Goal: Task Accomplishment & Management: Manage account settings

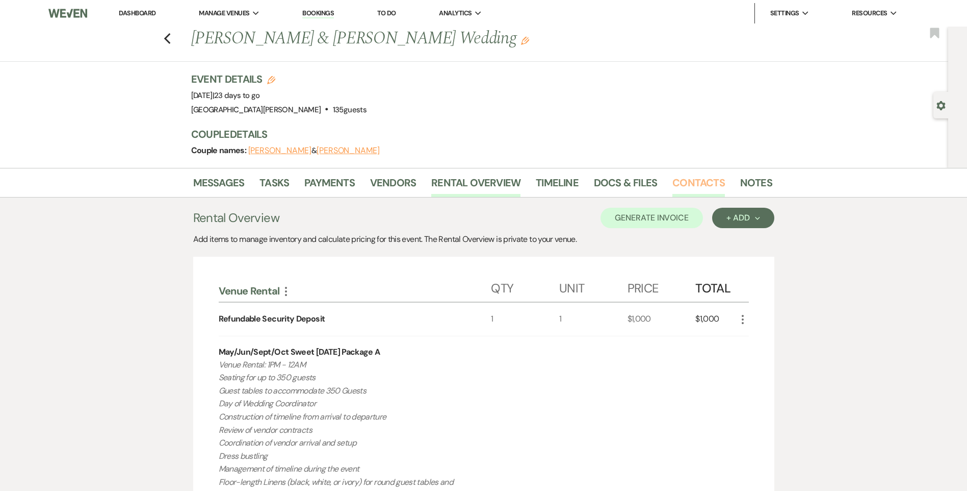
click at [685, 186] on link "Contacts" at bounding box center [699, 185] width 53 height 22
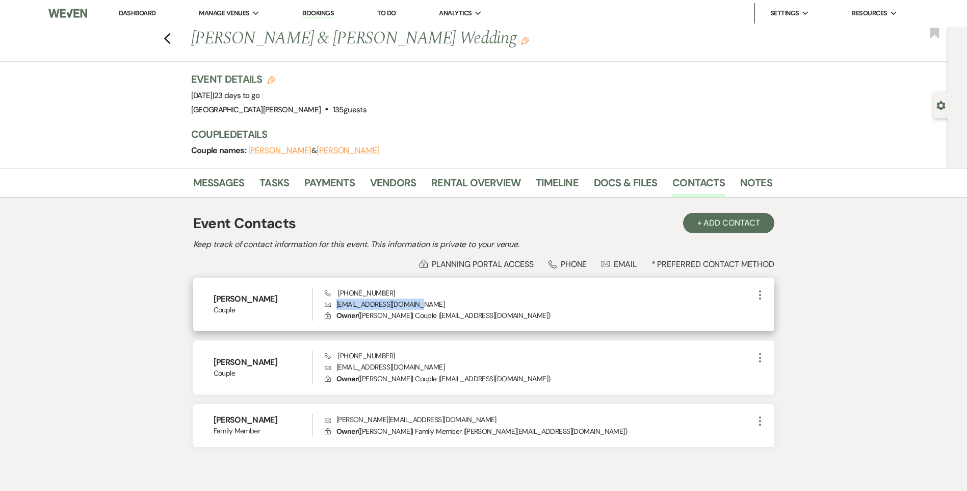
drag, startPoint x: 430, startPoint y: 305, endPoint x: 338, endPoint y: 304, distance: 92.3
click at [338, 304] on p "Envelope [EMAIL_ADDRESS][DOMAIN_NAME]" at bounding box center [539, 303] width 429 height 11
drag, startPoint x: 338, startPoint y: 304, endPoint x: 344, endPoint y: 304, distance: 6.1
copy p "[EMAIL_ADDRESS][DOMAIN_NAME]"
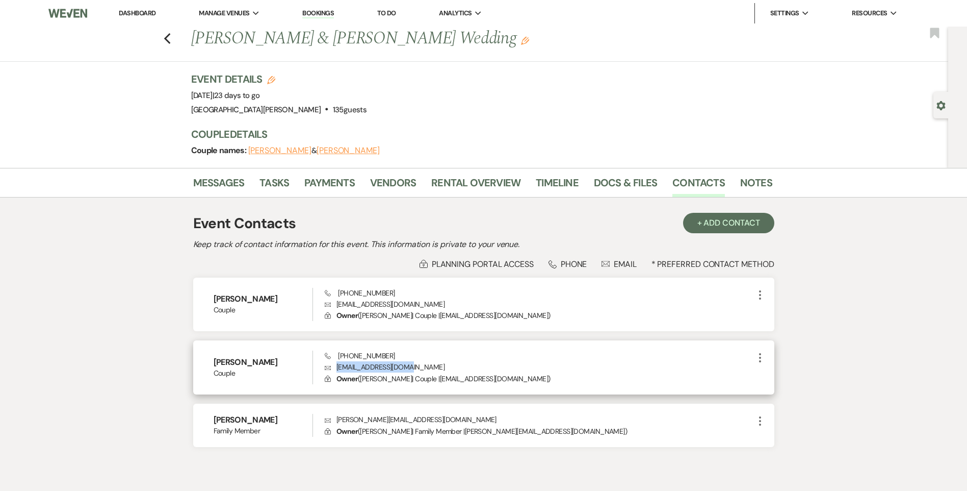
drag, startPoint x: 422, startPoint y: 366, endPoint x: 336, endPoint y: 369, distance: 86.2
click at [336, 369] on p "Envelope [EMAIL_ADDRESS][DOMAIN_NAME]" at bounding box center [539, 366] width 429 height 11
copy p "[EMAIL_ADDRESS][DOMAIN_NAME]"
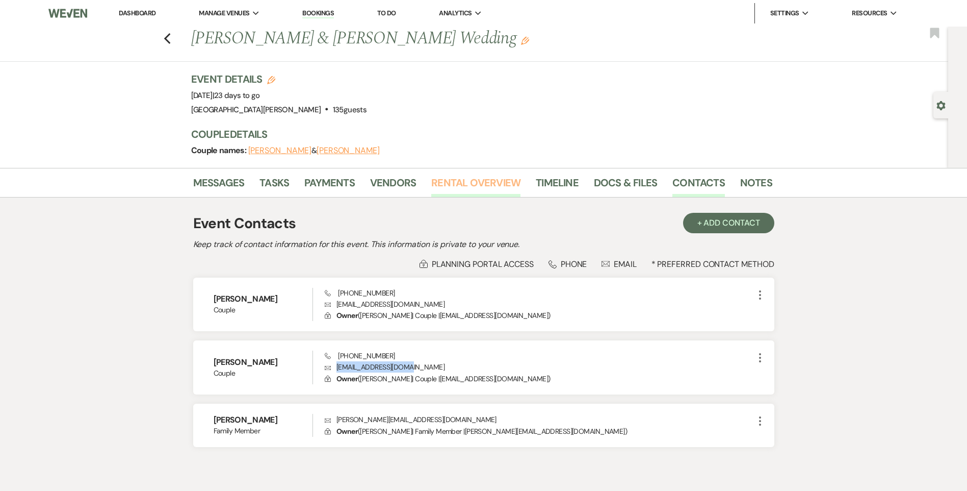
click at [469, 187] on link "Rental Overview" at bounding box center [475, 185] width 89 height 22
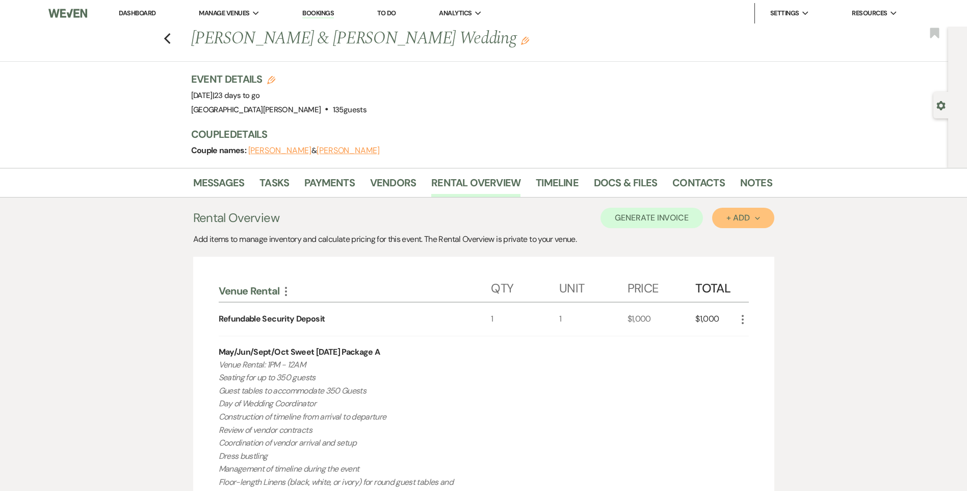
drag, startPoint x: 735, startPoint y: 220, endPoint x: 708, endPoint y: 220, distance: 27.0
click at [734, 220] on div "+ Add Next" at bounding box center [743, 218] width 33 height 8
click at [315, 181] on link "Payments" at bounding box center [329, 185] width 50 height 22
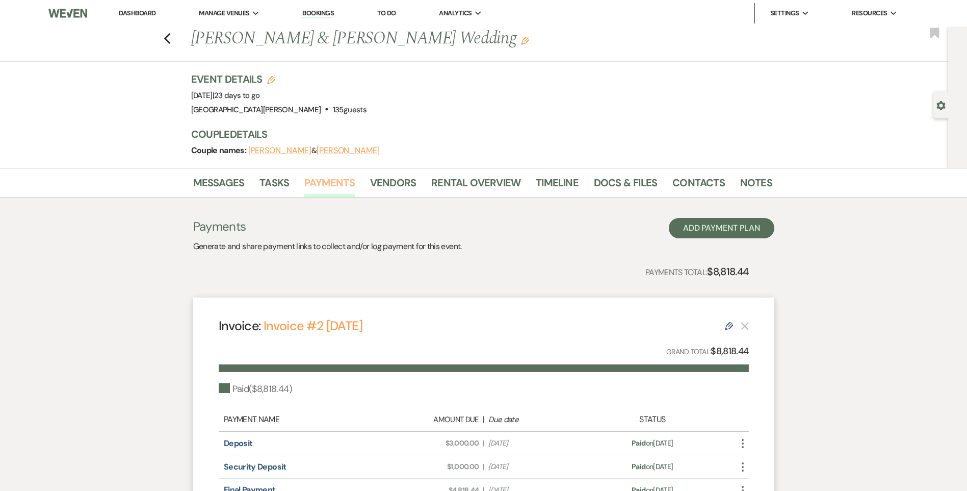
scroll to position [102, 0]
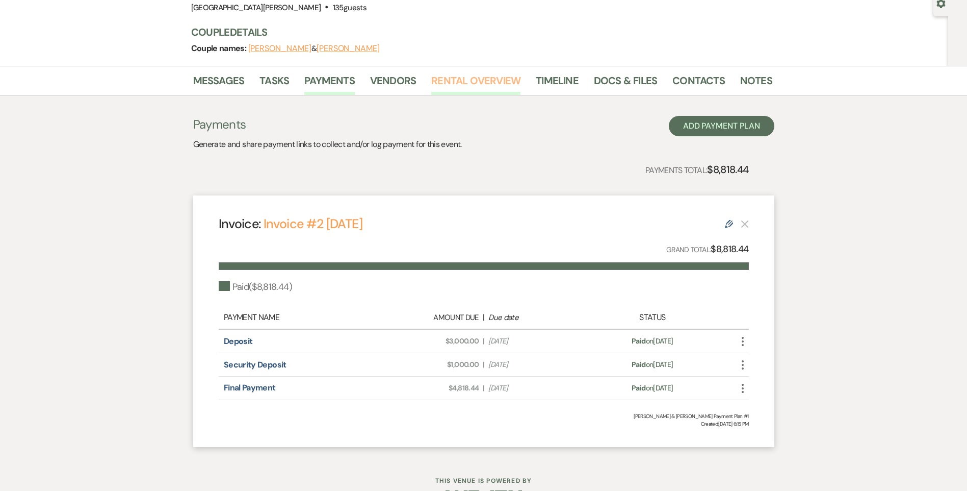
click at [451, 81] on link "Rental Overview" at bounding box center [475, 83] width 89 height 22
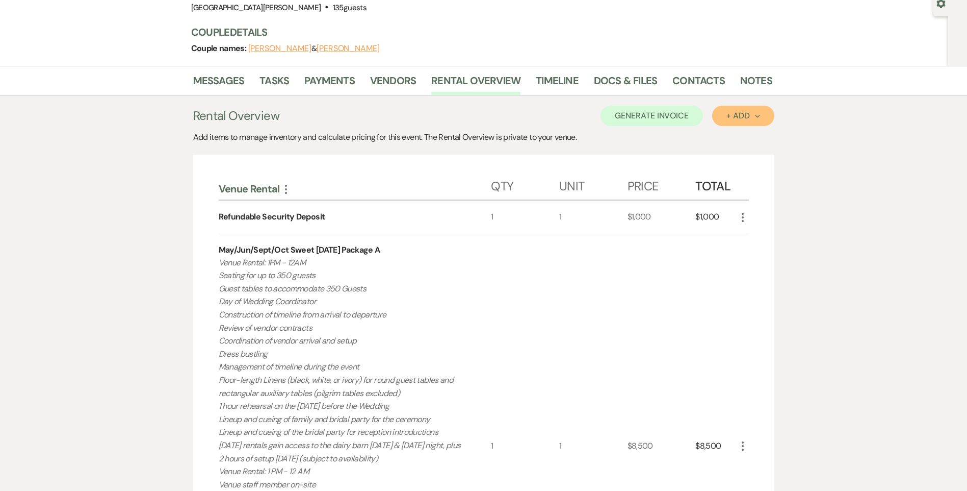
click at [743, 121] on button "+ Add Next" at bounding box center [743, 116] width 62 height 20
click at [754, 137] on button "Item" at bounding box center [738, 139] width 52 height 16
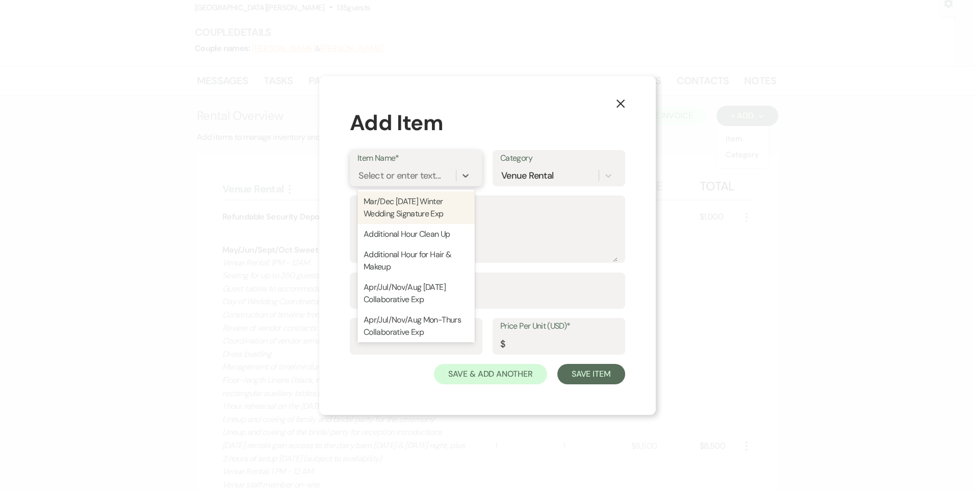
click at [448, 179] on div "Select or enter text..." at bounding box center [406, 175] width 98 height 18
type input "t"
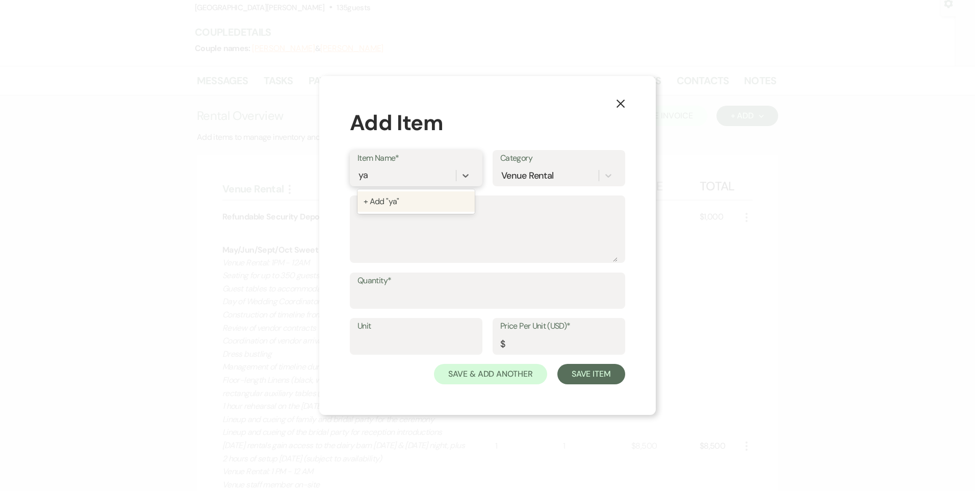
type input "y"
type input "famil"
click at [413, 195] on div "Family Lawn Games Package" at bounding box center [415, 201] width 117 height 20
type textarea "Perfect for entertaining guests during cocktail hour or outdoor receptions! Inc…"
type input "1"
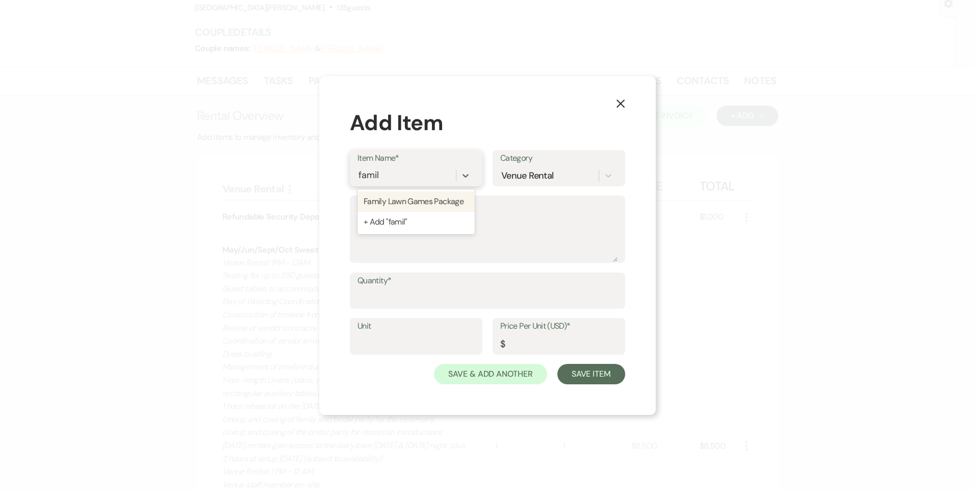
type input "200"
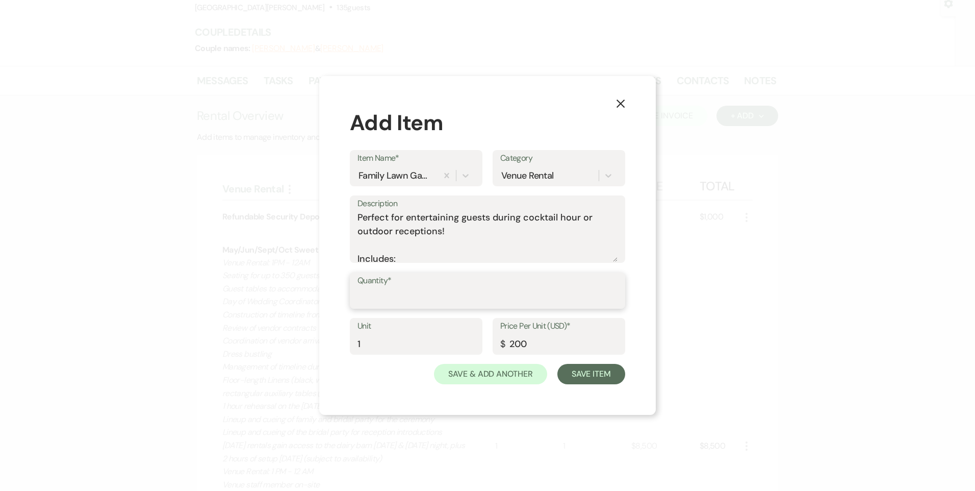
click at [398, 296] on input "Quantity*" at bounding box center [487, 298] width 260 height 20
type input "1"
click at [606, 375] on button "Save Item" at bounding box center [591, 374] width 68 height 20
click at [595, 374] on button "Save Item" at bounding box center [591, 374] width 68 height 20
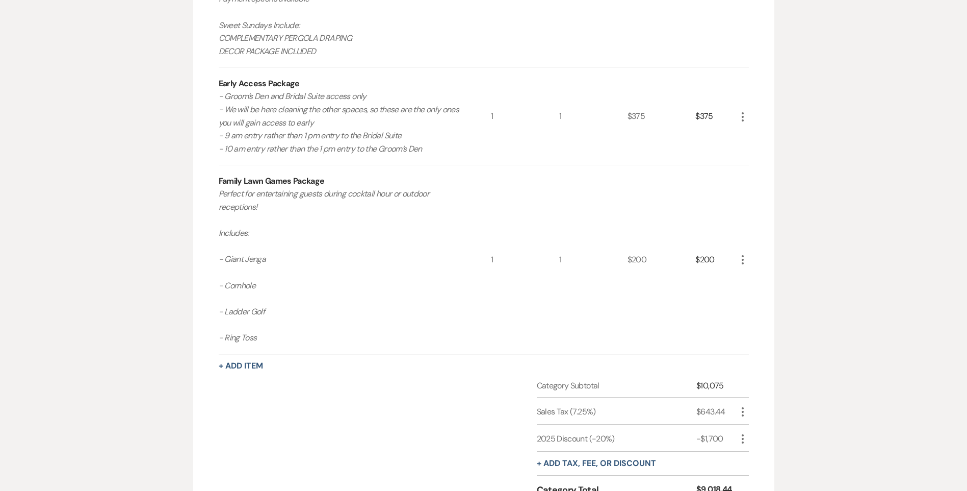
scroll to position [765, 0]
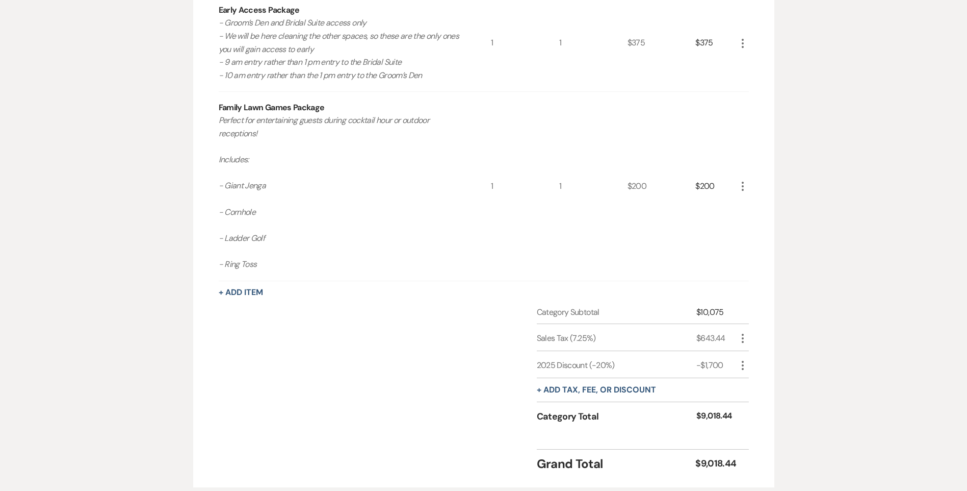
click at [745, 338] on icon "More" at bounding box center [743, 338] width 12 height 12
click at [752, 353] on button "Pencil Edit" at bounding box center [763, 358] width 53 height 16
select select "3"
select select "false"
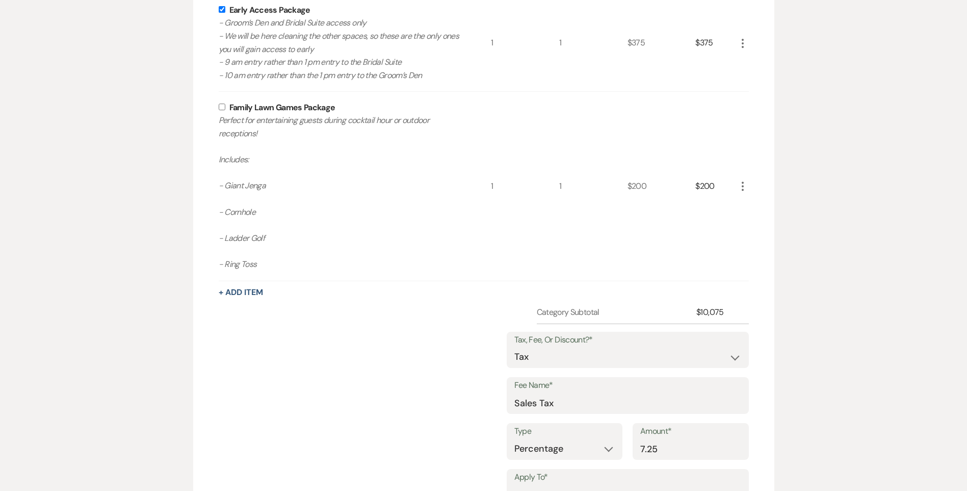
click at [221, 107] on input "checkbox" at bounding box center [222, 107] width 7 height 7
checkbox input "true"
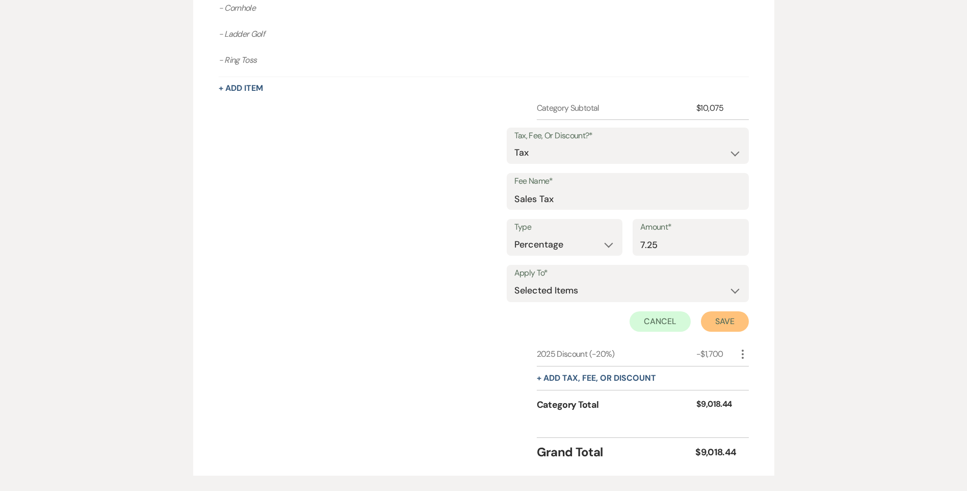
click at [730, 321] on button "Save" at bounding box center [725, 321] width 48 height 20
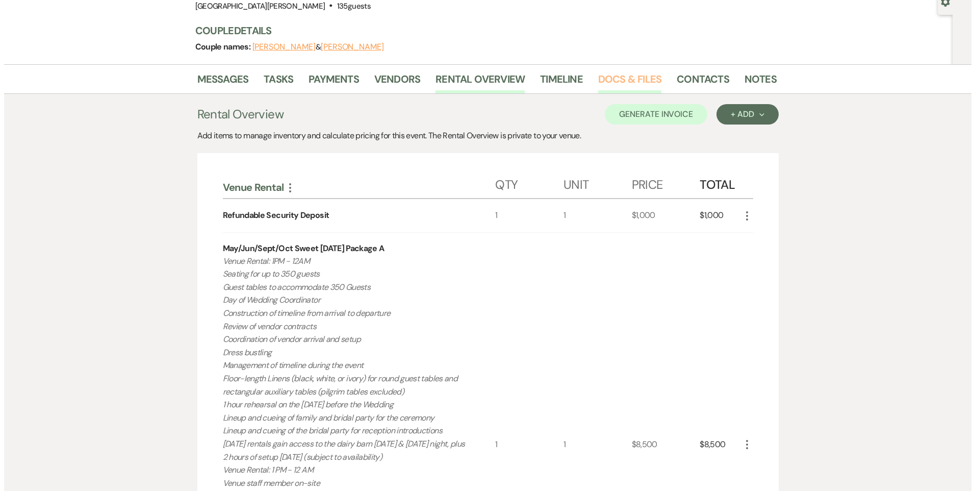
scroll to position [0, 0]
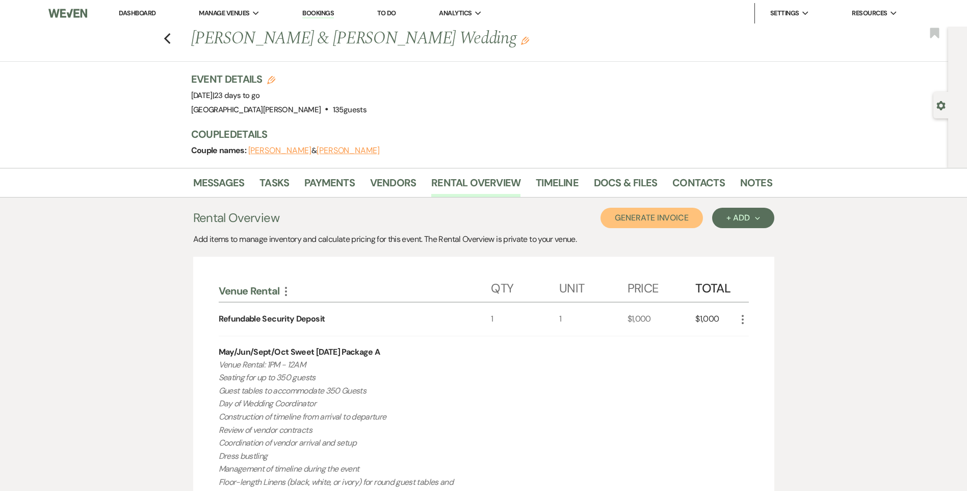
click at [654, 213] on button "Generate Invoice" at bounding box center [652, 218] width 102 height 20
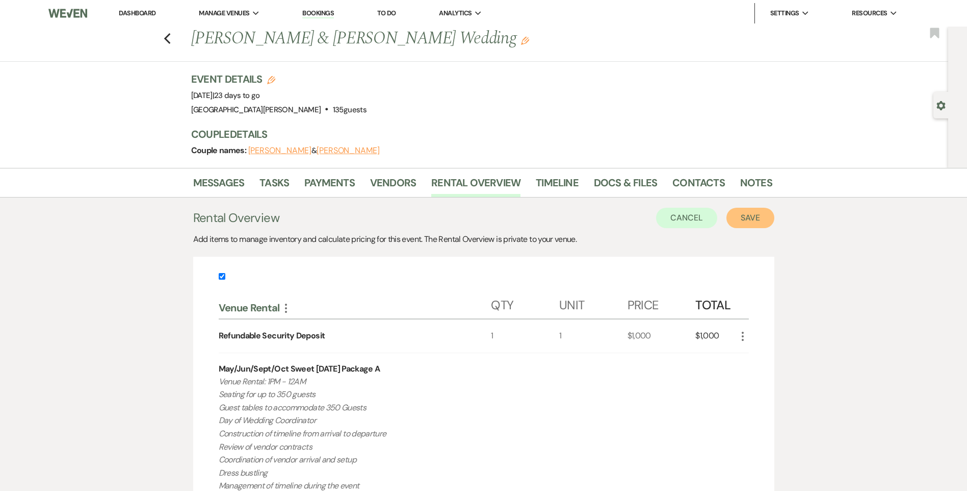
click at [751, 222] on button "Save" at bounding box center [751, 218] width 48 height 20
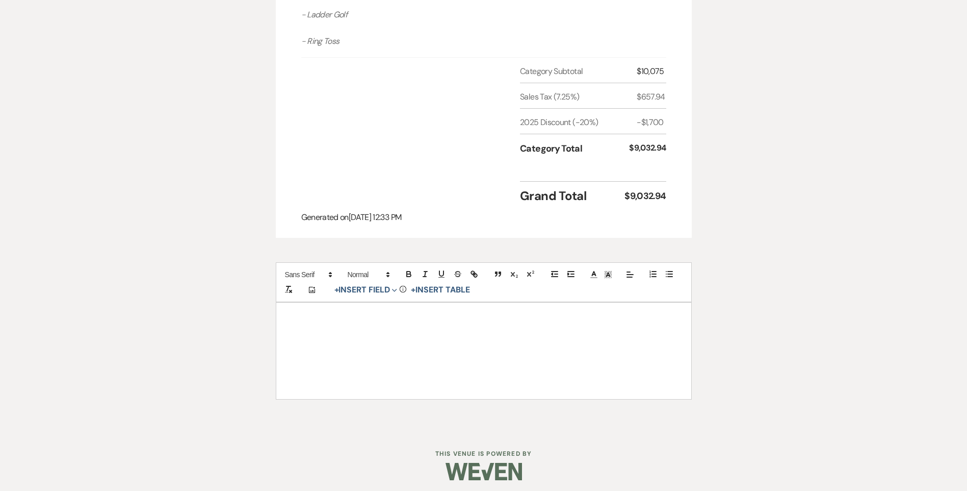
scroll to position [1148, 0]
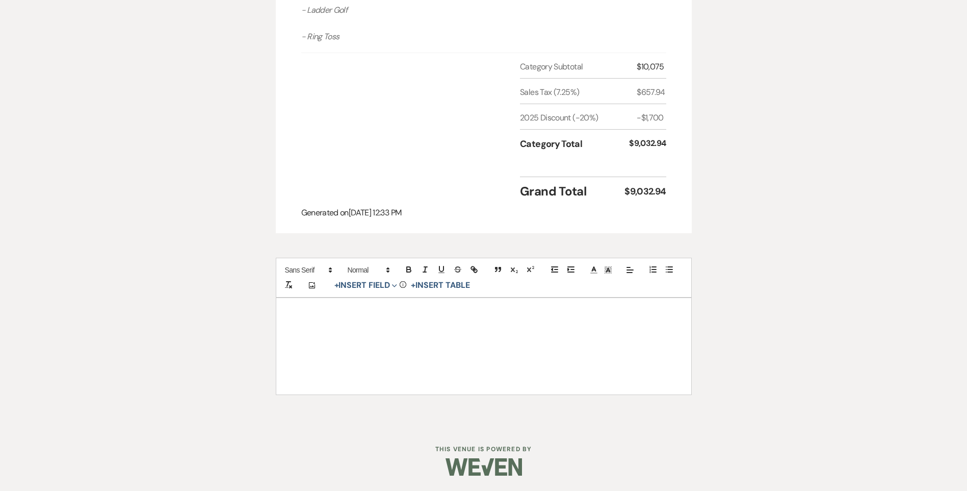
click at [372, 292] on span "+ Insert Field Expand Standard Field Smart Field Signature Field Initial Field" at bounding box center [365, 285] width 70 height 15
click at [373, 290] on button "+ Insert Field Expand" at bounding box center [366, 285] width 70 height 12
click at [387, 342] on button "Signature Field" at bounding box center [368, 343] width 76 height 18
select select "signatureField"
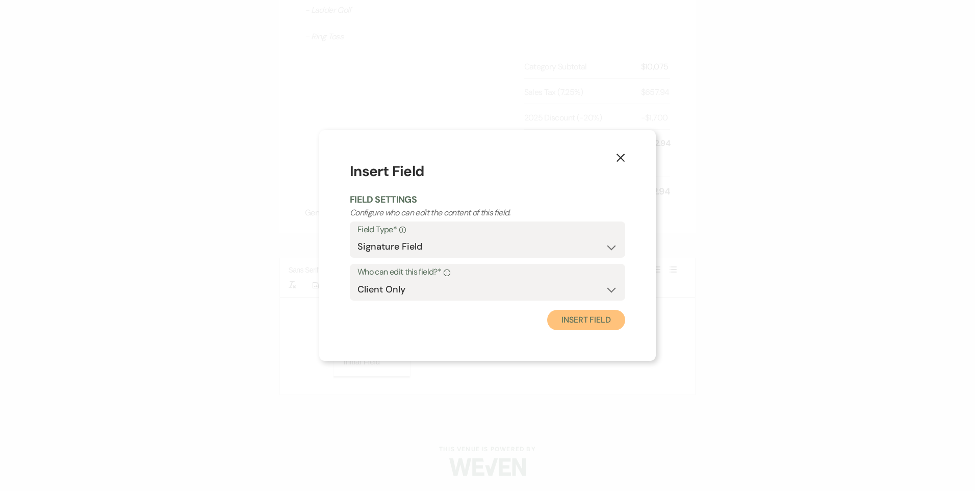
click at [591, 322] on button "Insert Field" at bounding box center [586, 320] width 78 height 20
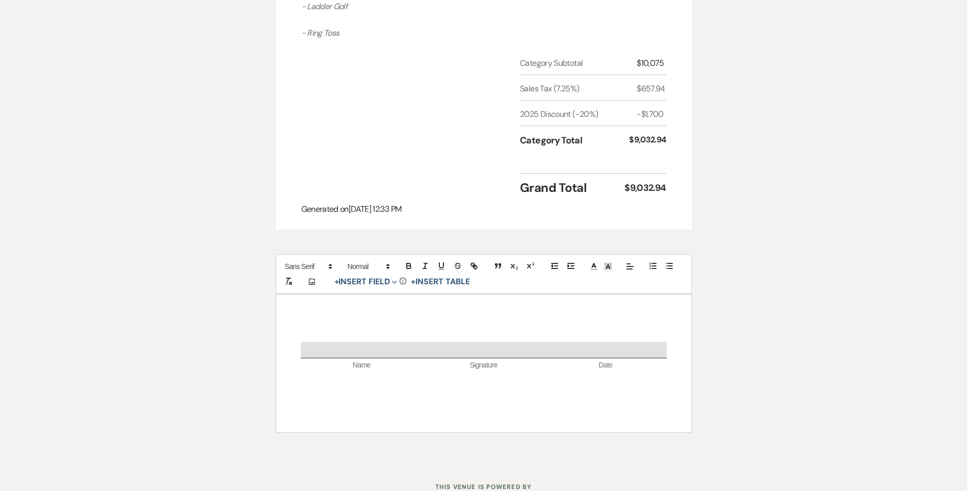
click at [432, 334] on p at bounding box center [484, 334] width 366 height 13
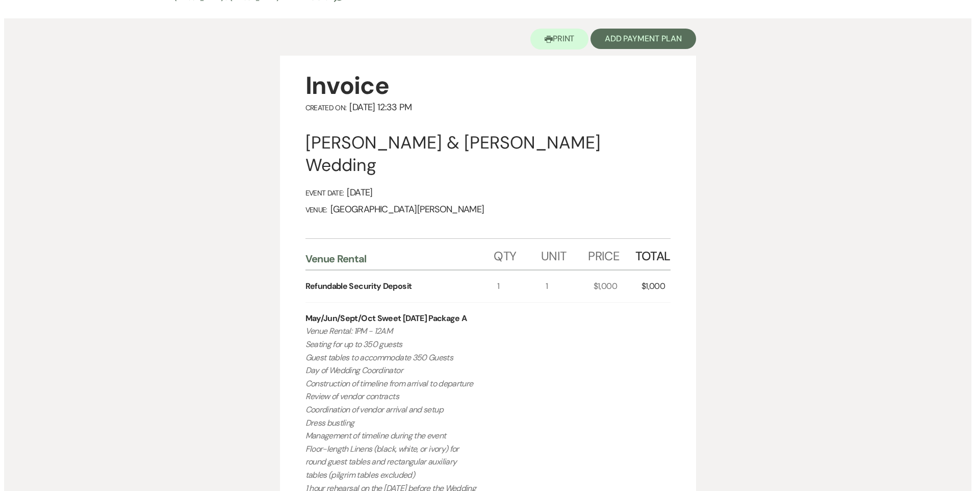
scroll to position [27, 0]
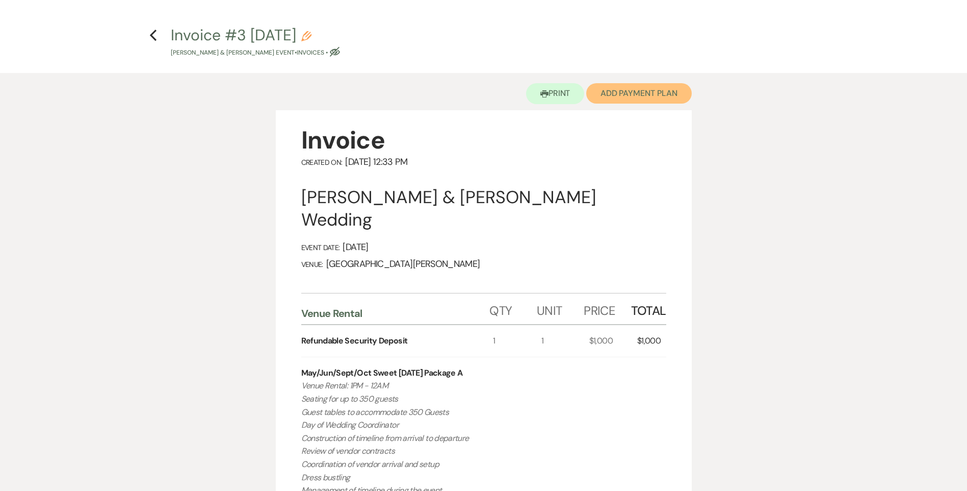
click at [606, 88] on button "Add Payment Plan" at bounding box center [639, 93] width 106 height 20
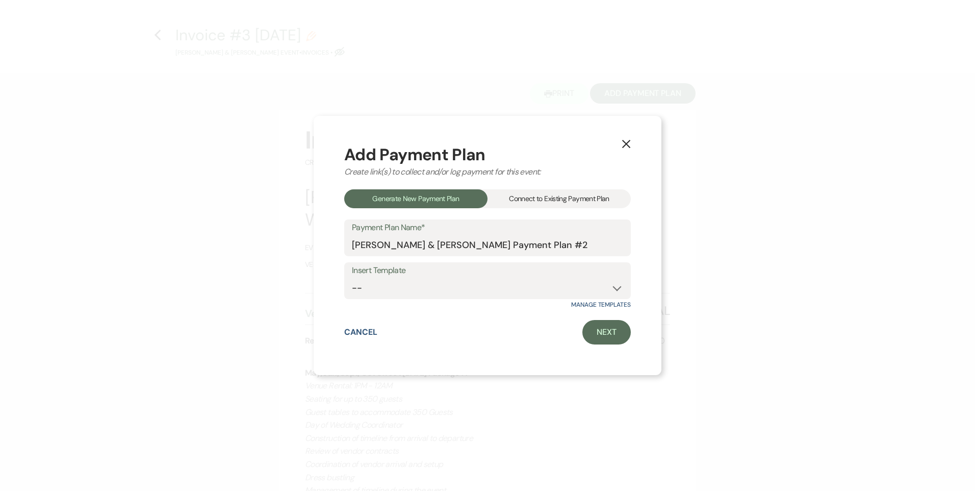
click at [513, 192] on div "Connect to Existing Payment Plan" at bounding box center [558, 198] width 143 height 19
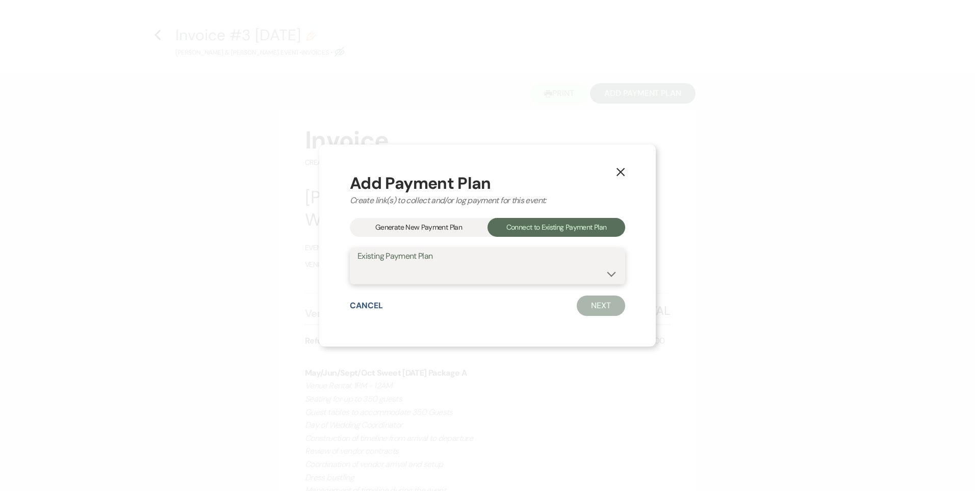
click at [461, 283] on select "[PERSON_NAME] & [PERSON_NAME] Payment Plan #1" at bounding box center [487, 273] width 260 height 20
select select "22630"
click at [357, 263] on select "[PERSON_NAME] & [PERSON_NAME] Payment Plan #1" at bounding box center [487, 273] width 260 height 20
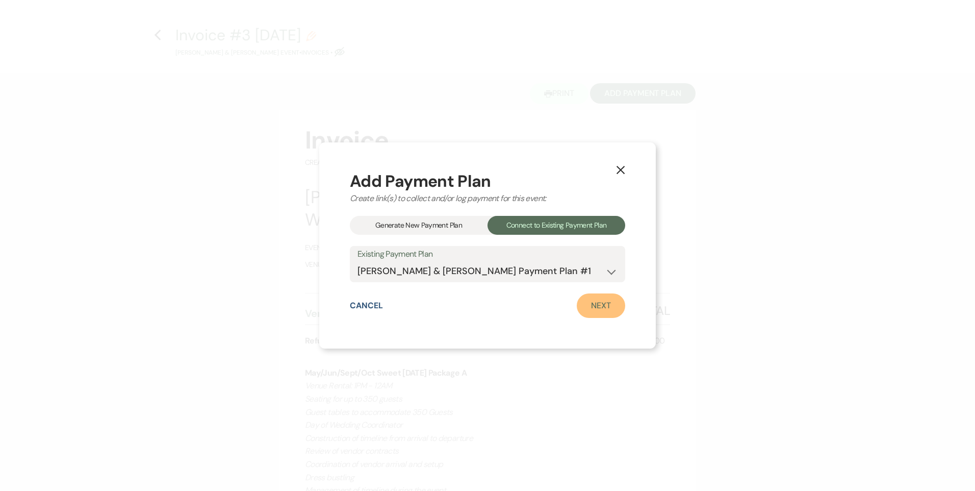
click at [606, 306] on link "Next" at bounding box center [601, 305] width 48 height 24
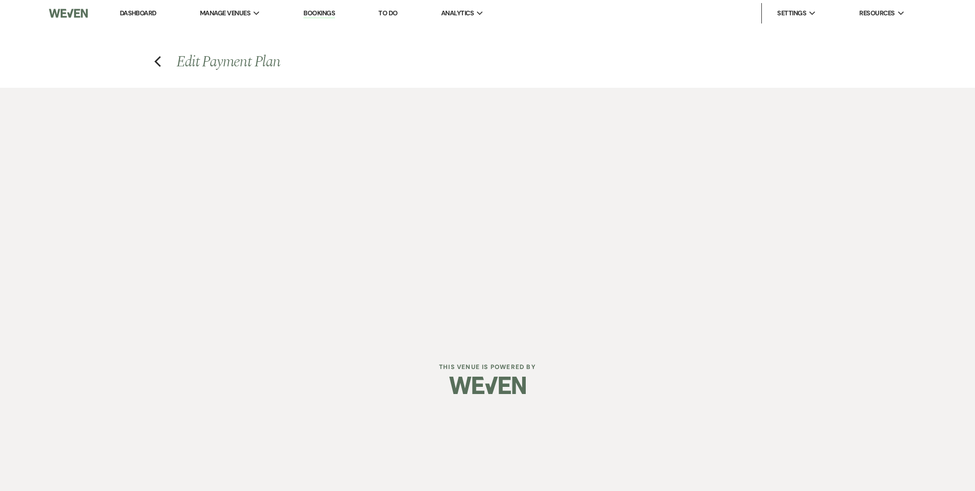
select select "29154"
select select "1"
select select "true"
select select "1"
select select "true"
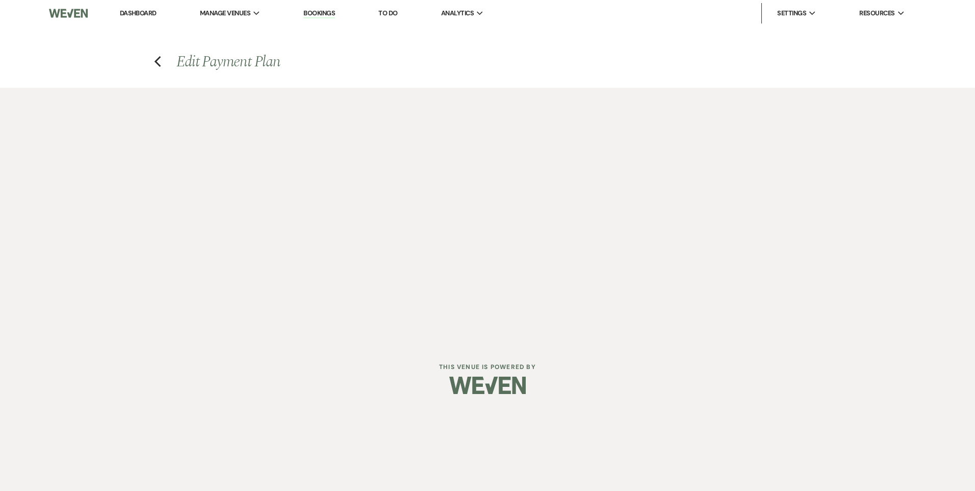
select select "1"
select select "true"
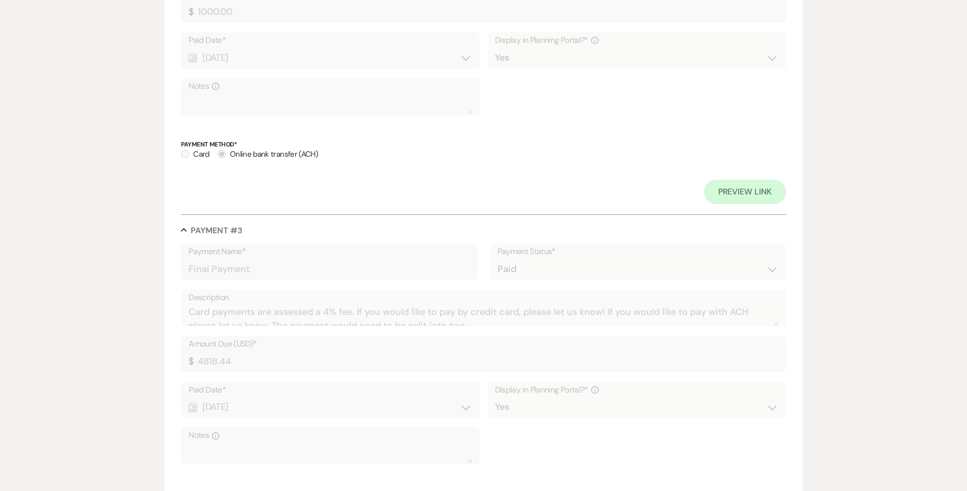
scroll to position [1020, 0]
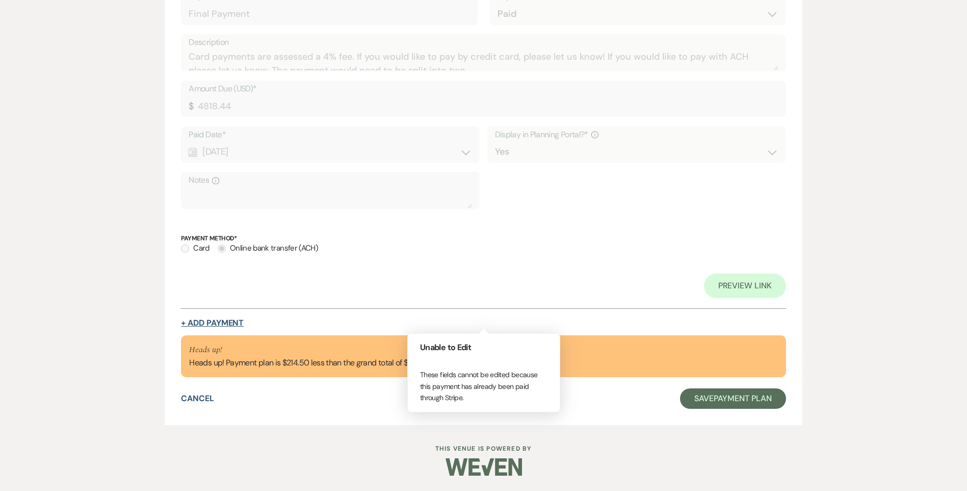
click at [208, 319] on button "+ Add Payment" at bounding box center [212, 323] width 63 height 8
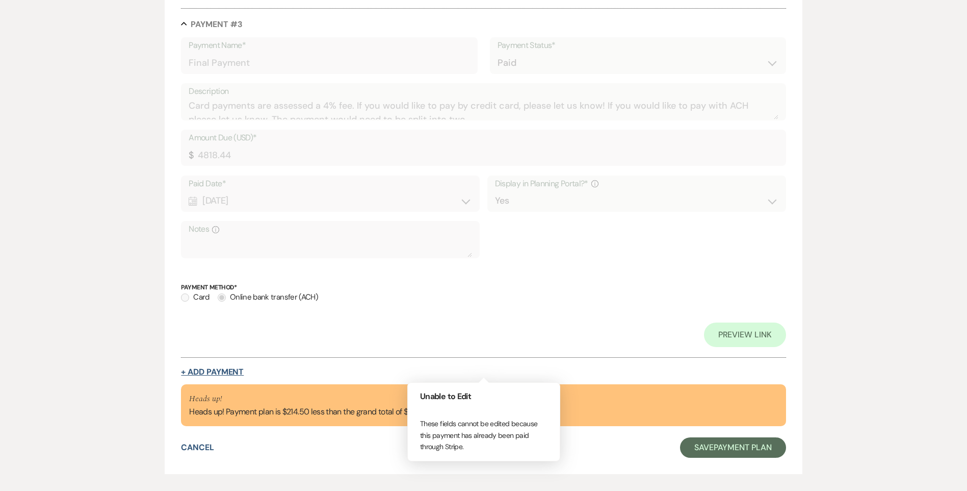
select select "2"
select select "flat"
select select "true"
select select "client"
select select "weeks"
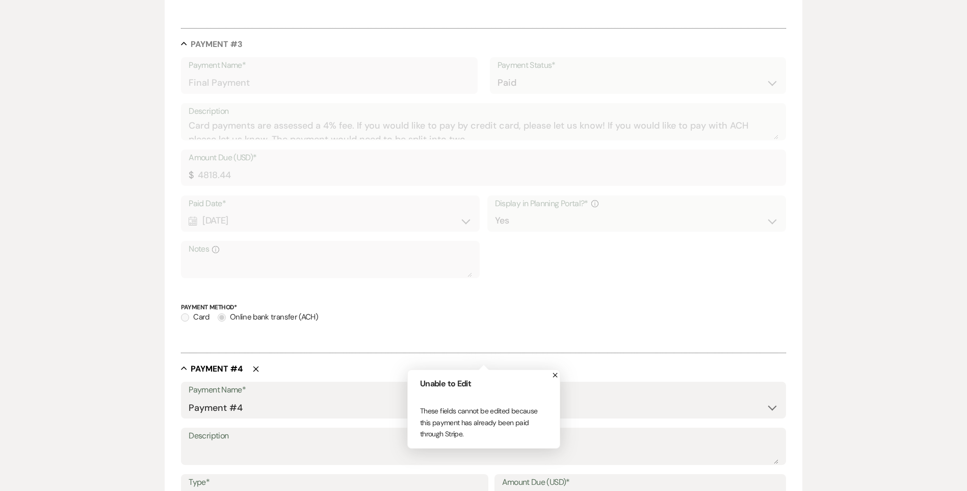
scroll to position [920, 0]
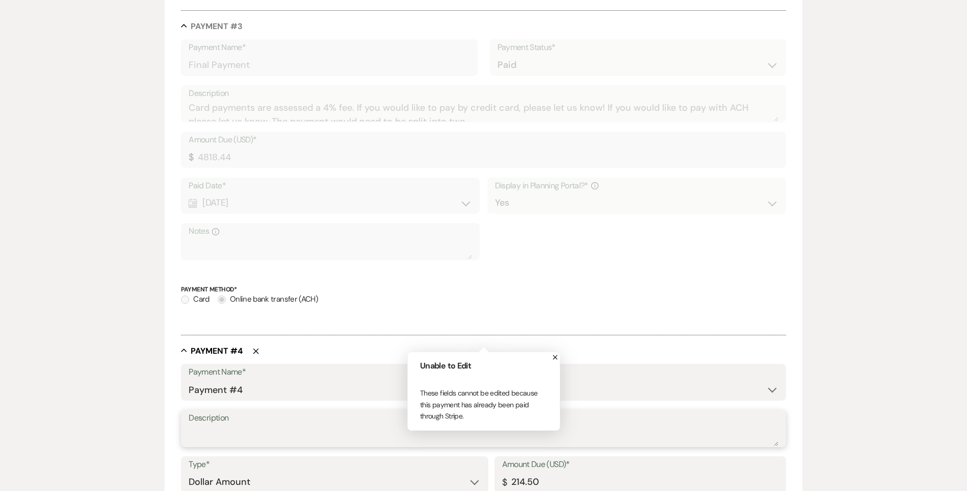
click at [238, 430] on textarea "Description" at bounding box center [483, 435] width 589 height 20
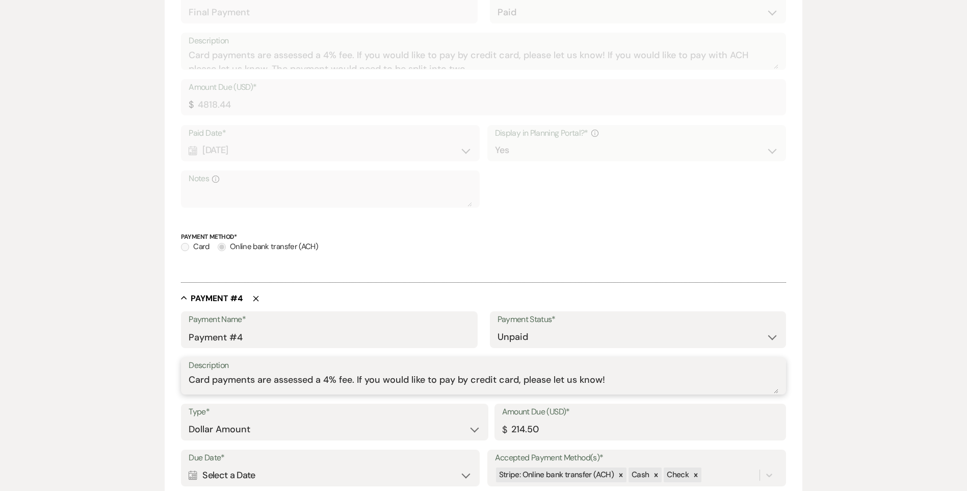
scroll to position [1022, 0]
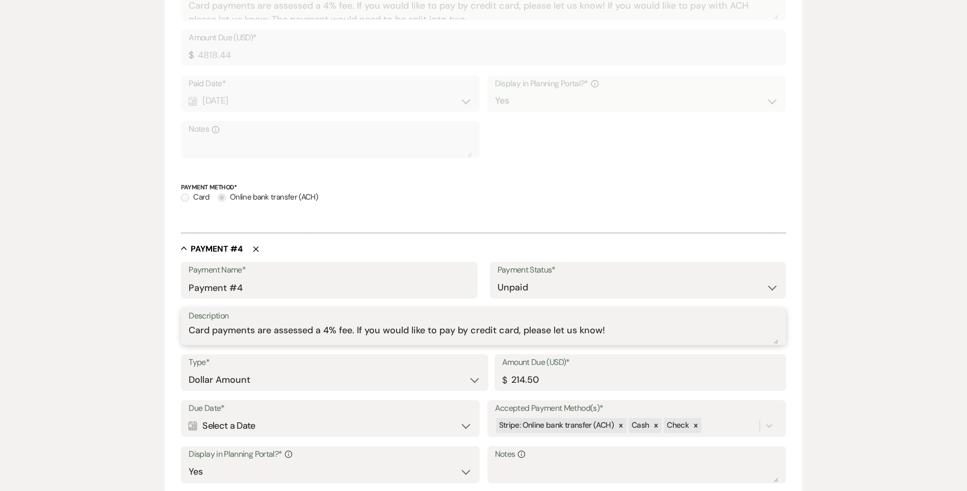
type textarea "Card payments are assessed a 4% fee. If you would like to pay by credit card, p…"
click at [297, 425] on div "Calendar Select a Date Expand" at bounding box center [331, 426] width 284 height 20
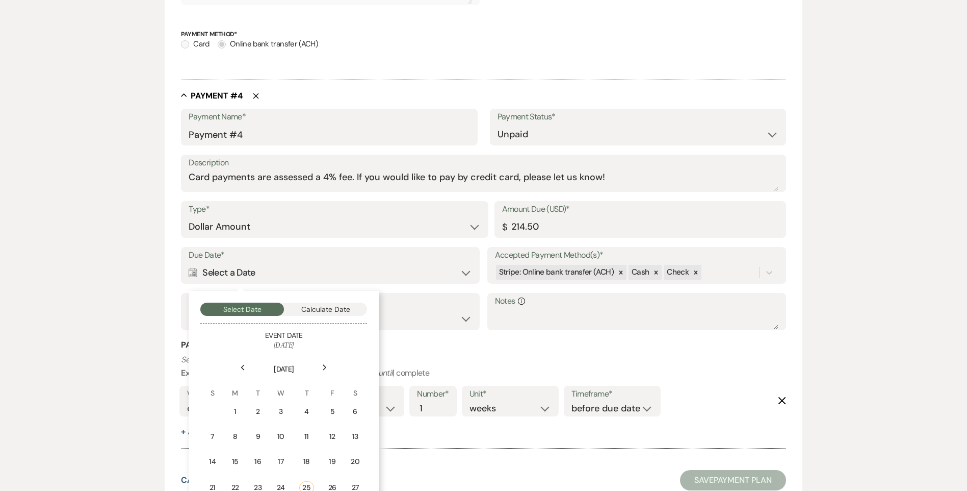
scroll to position [1226, 0]
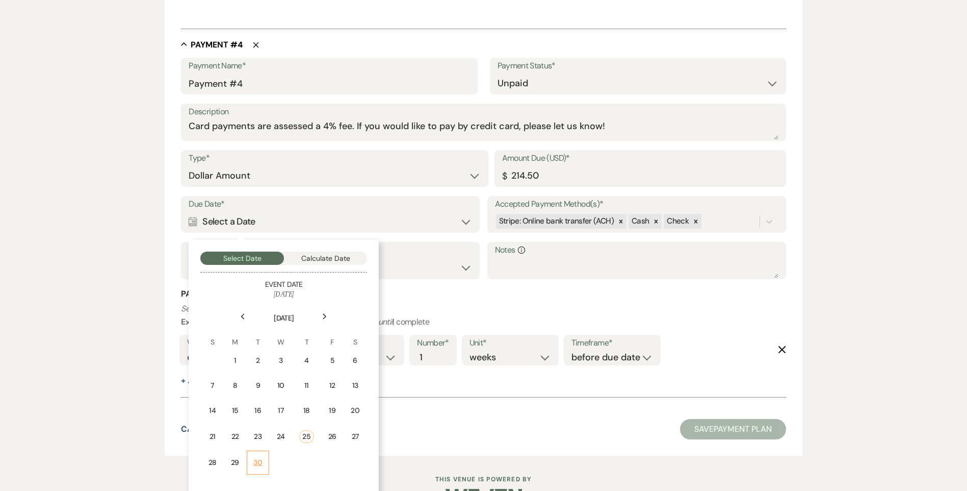
click at [262, 466] on div "30" at bounding box center [257, 462] width 9 height 11
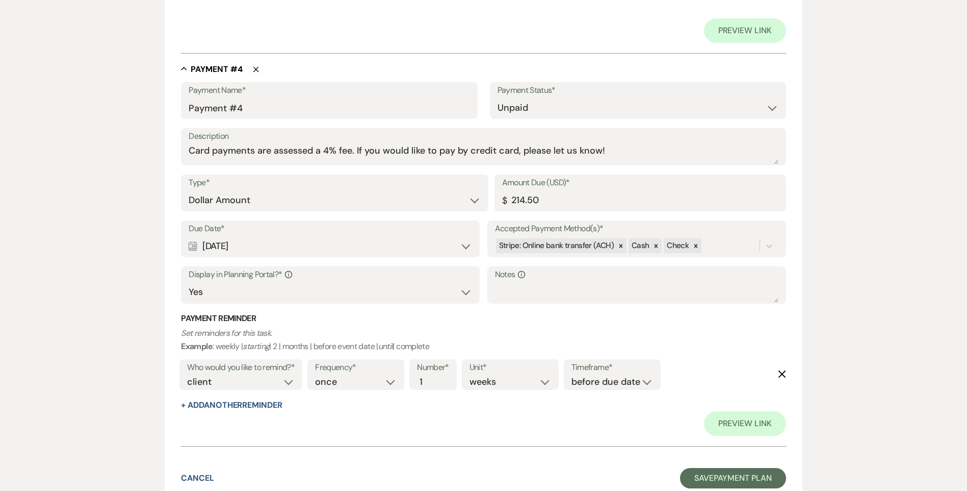
scroll to position [1354, 0]
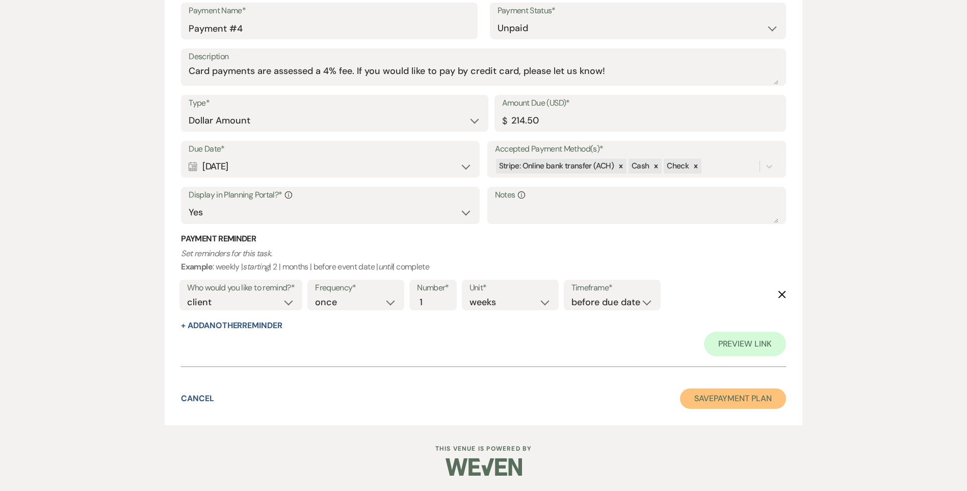
click at [708, 397] on button "Save Payment Plan" at bounding box center [733, 398] width 106 height 20
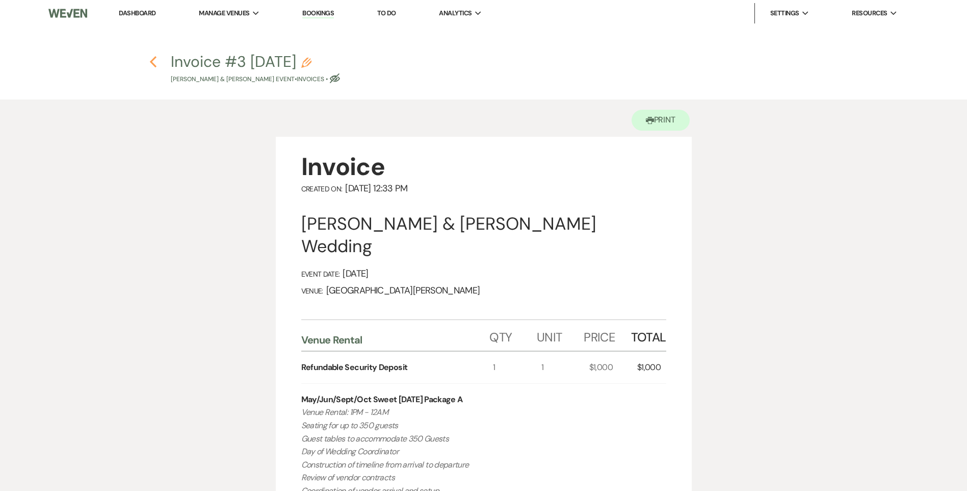
click at [152, 63] on use "button" at bounding box center [153, 61] width 7 height 11
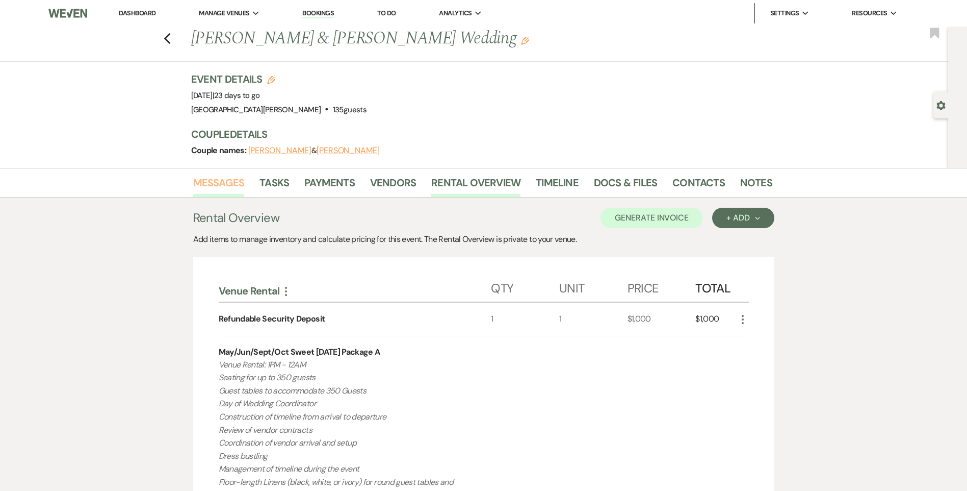
click at [218, 179] on link "Messages" at bounding box center [219, 185] width 52 height 22
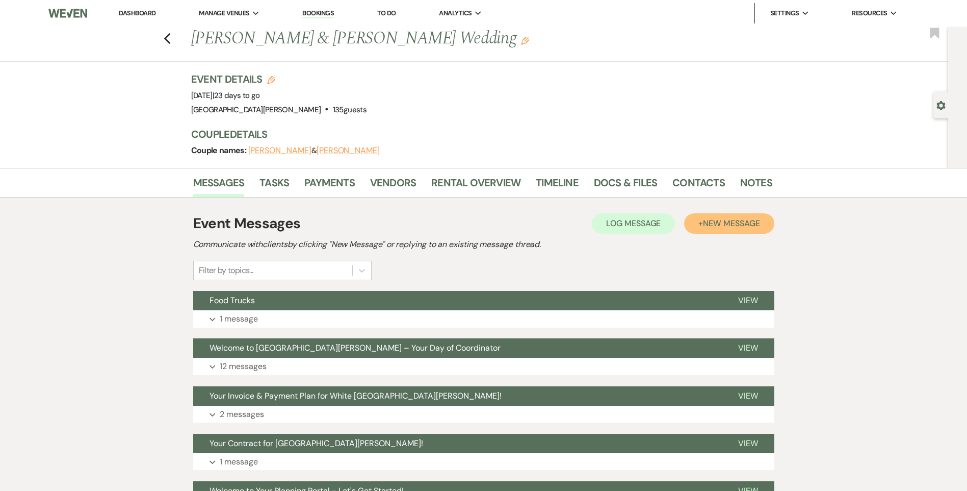
click at [718, 225] on span "New Message" at bounding box center [731, 223] width 57 height 11
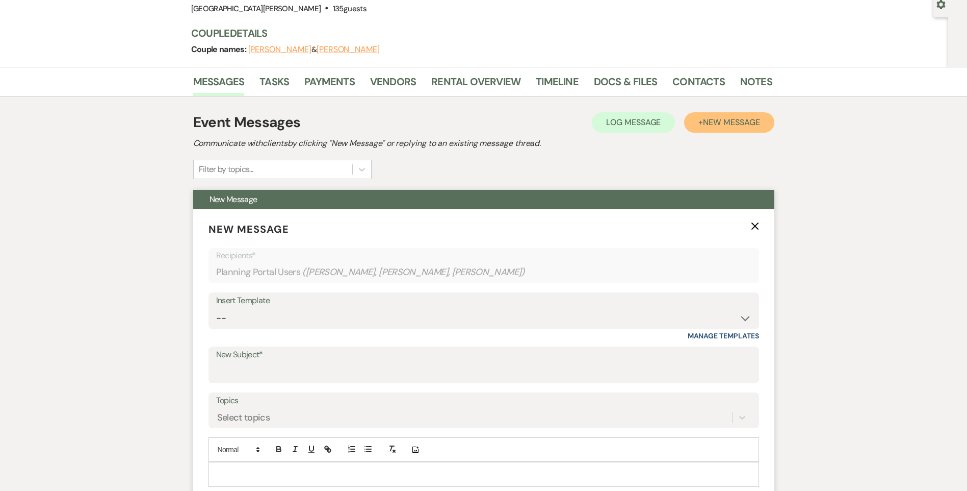
scroll to position [102, 0]
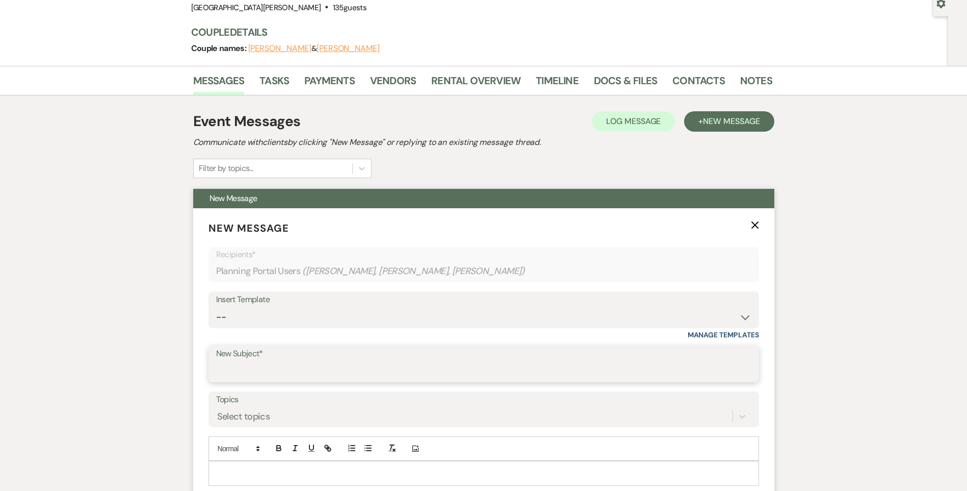
click at [281, 370] on input "New Subject*" at bounding box center [483, 371] width 535 height 20
click at [219, 328] on div "Insert Template -- Follow Up WWM Initial Inquiry Response Planning Portal Intro…" at bounding box center [484, 315] width 551 height 48
click at [225, 320] on select "-- Follow Up WWM Initial Inquiry Response Planning Portal Introduction (Booked …" at bounding box center [483, 317] width 535 height 20
select select "5027"
click at [216, 307] on select "-- Follow Up WWM Initial Inquiry Response Planning Portal Introduction (Booked …" at bounding box center [483, 317] width 535 height 20
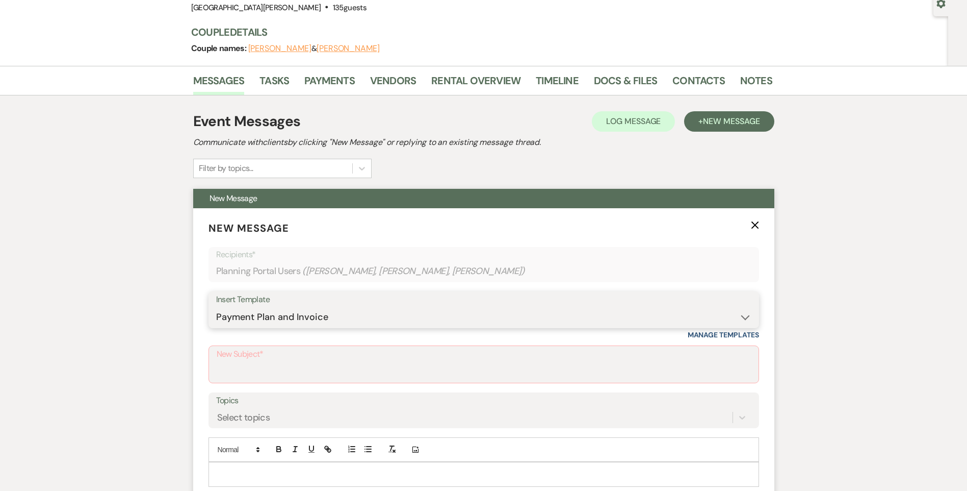
type input "Your Invoice & Payment Plan for White [GEOGRAPHIC_DATA][PERSON_NAME]!"
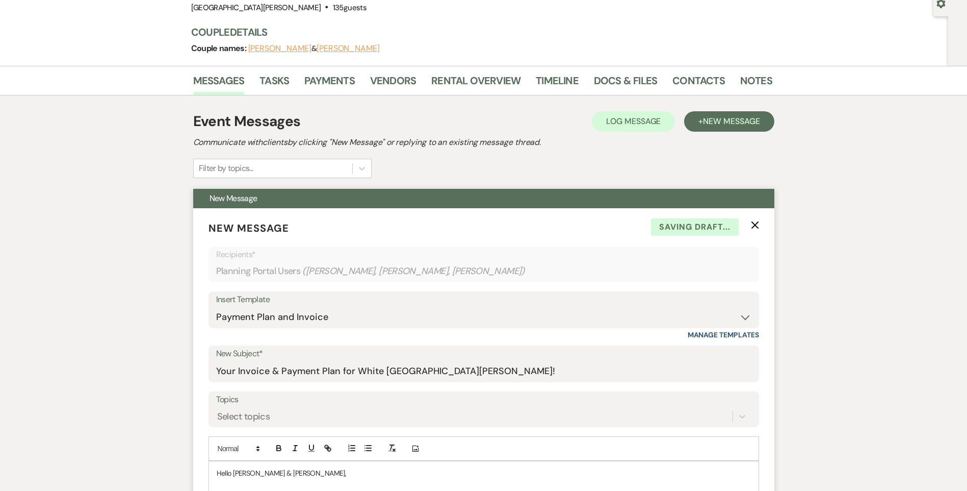
click at [253, 404] on label "Topics" at bounding box center [483, 399] width 535 height 15
click at [218, 409] on input "Topics" at bounding box center [217, 416] width 1 height 14
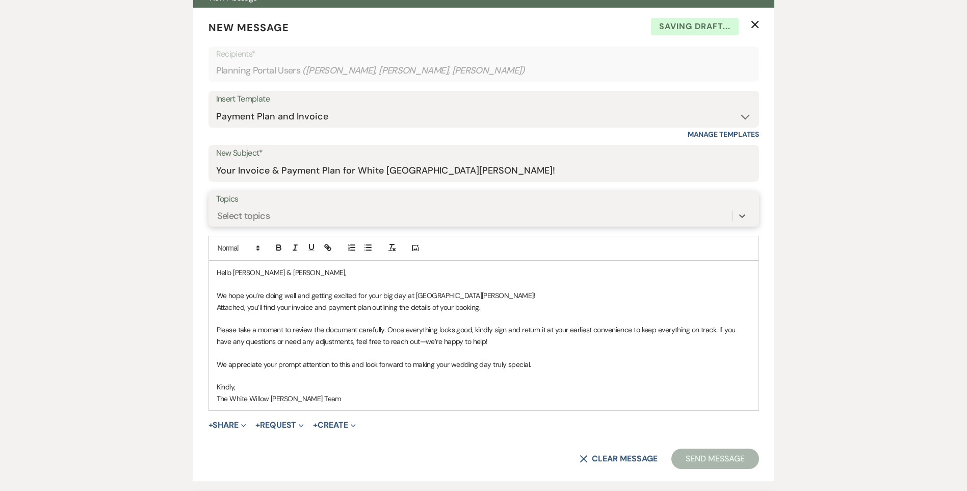
scroll to position [408, 0]
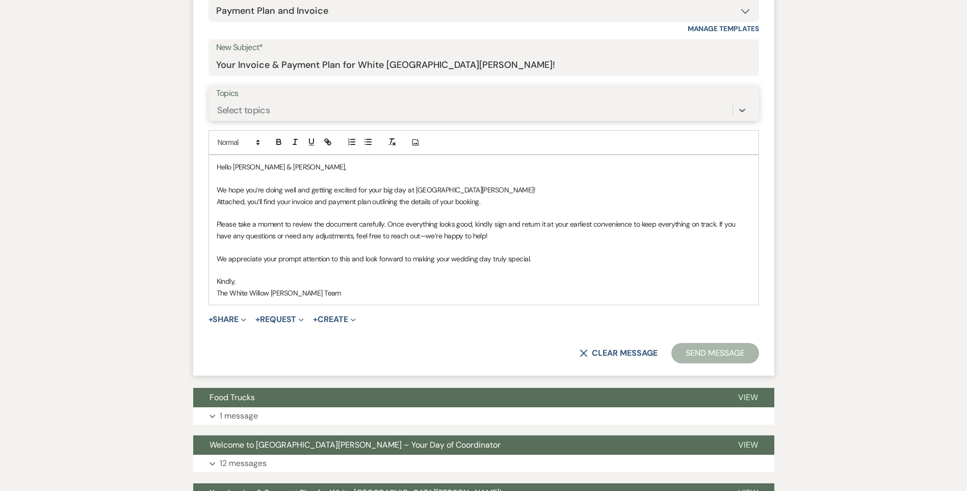
click at [260, 109] on div "Select topics" at bounding box center [243, 111] width 53 height 14
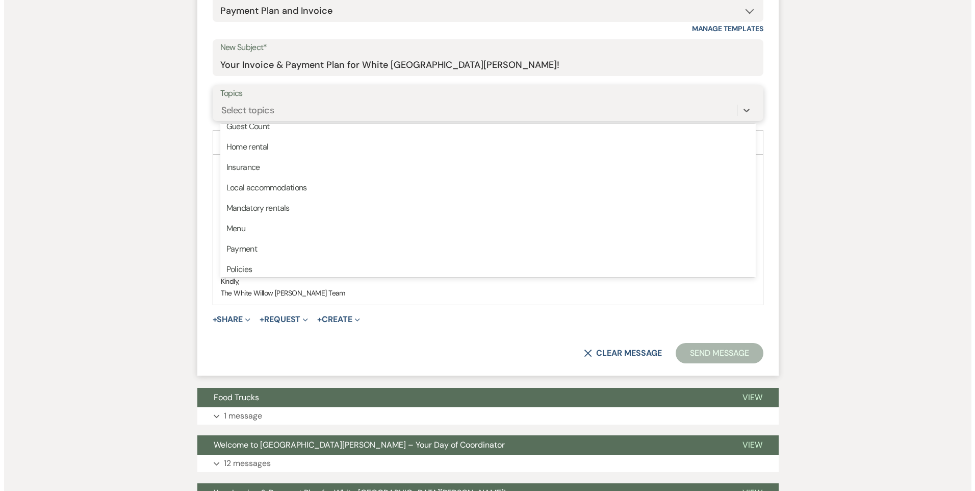
scroll to position [255, 0]
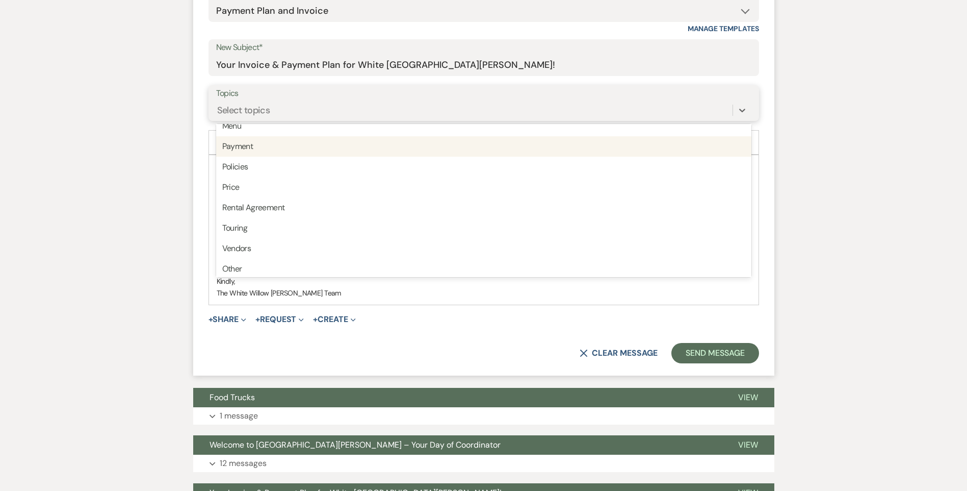
click at [261, 146] on div "Payment" at bounding box center [483, 146] width 535 height 20
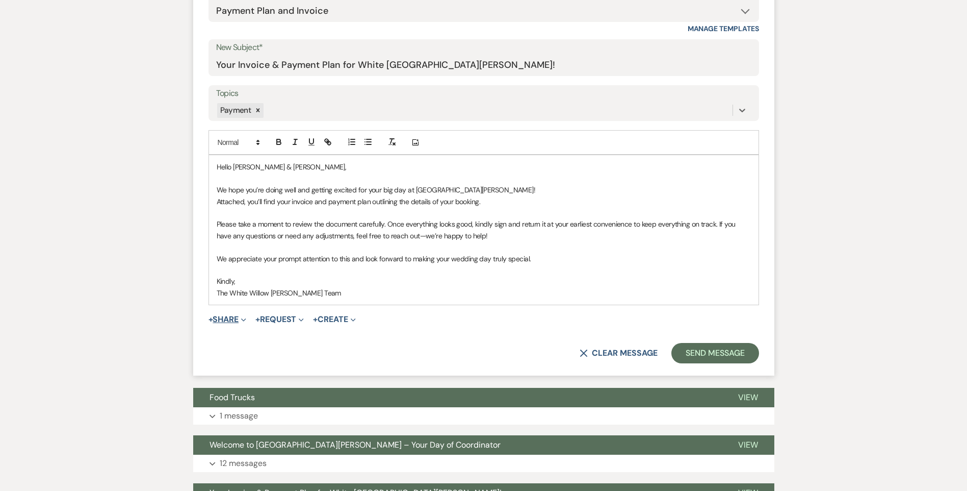
click at [220, 323] on span "+ Share Expand Doc Upload Documents Add Photo Images Pref Vendors Preferred ven…" at bounding box center [228, 319] width 38 height 12
drag, startPoint x: 220, startPoint y: 323, endPoint x: 224, endPoint y: 319, distance: 6.1
click at [224, 319] on button "+ Share Expand" at bounding box center [228, 319] width 38 height 8
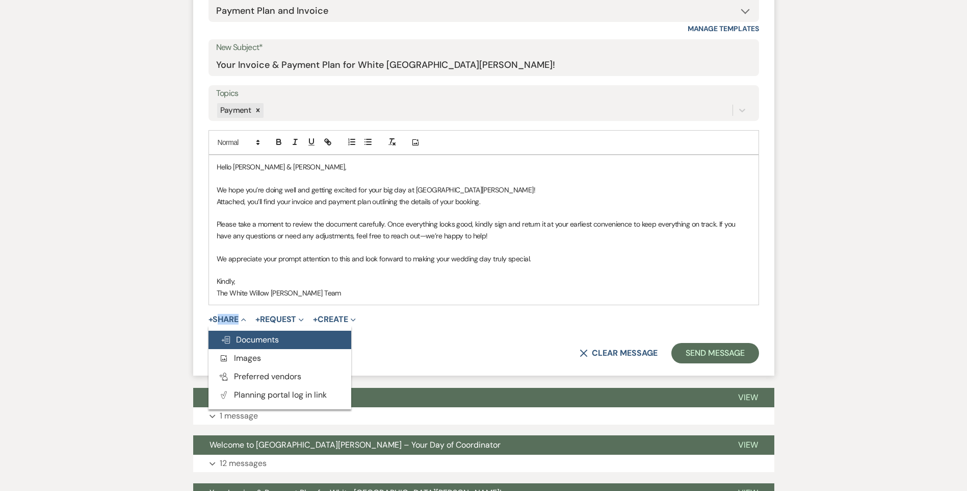
click at [240, 339] on span "Doc Upload Documents" at bounding box center [250, 339] width 58 height 11
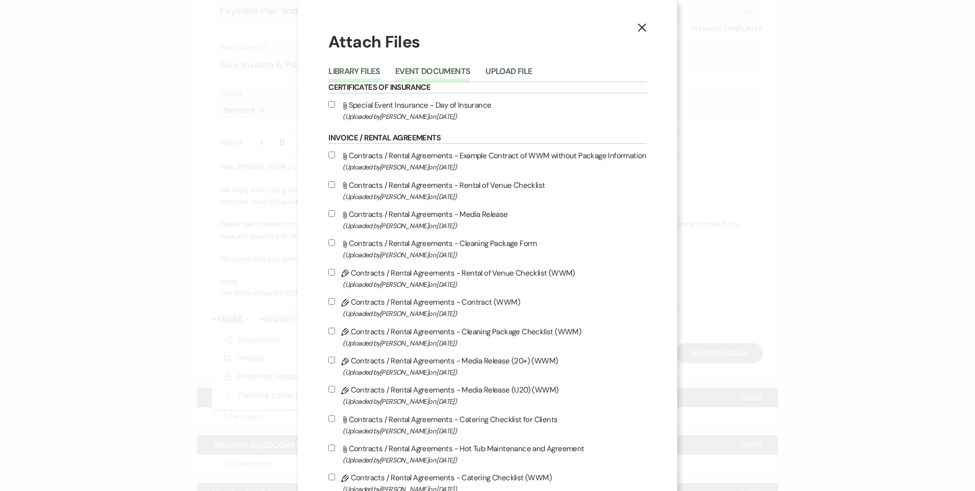
click at [434, 68] on button "Event Documents" at bounding box center [432, 74] width 75 height 14
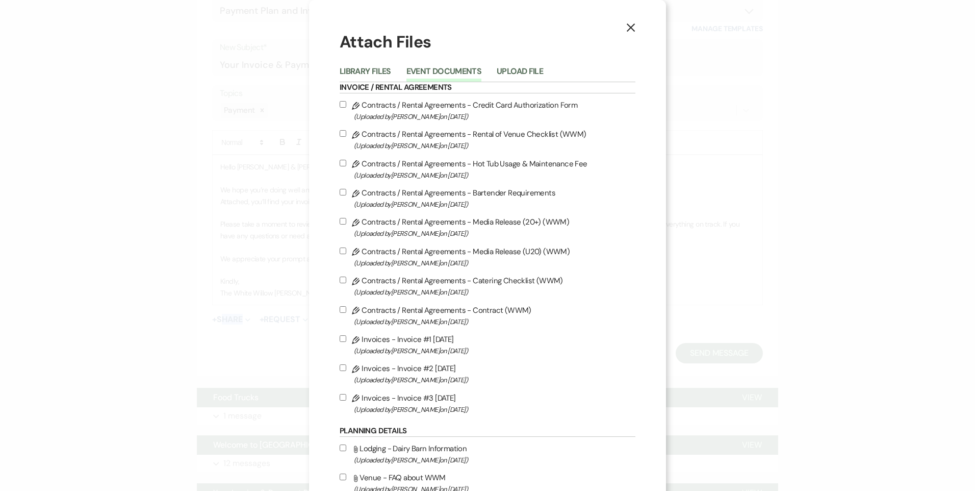
click at [341, 397] on input "Pencil Invoices - Invoice #3 [DATE] (Uploaded by [PERSON_NAME] on [DATE] )" at bounding box center [343, 397] width 7 height 7
checkbox input "true"
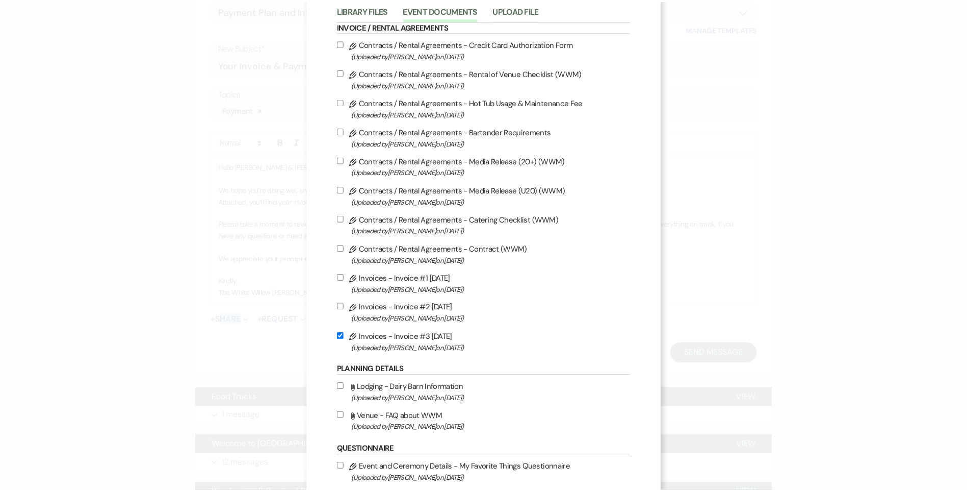
scroll to position [146, 0]
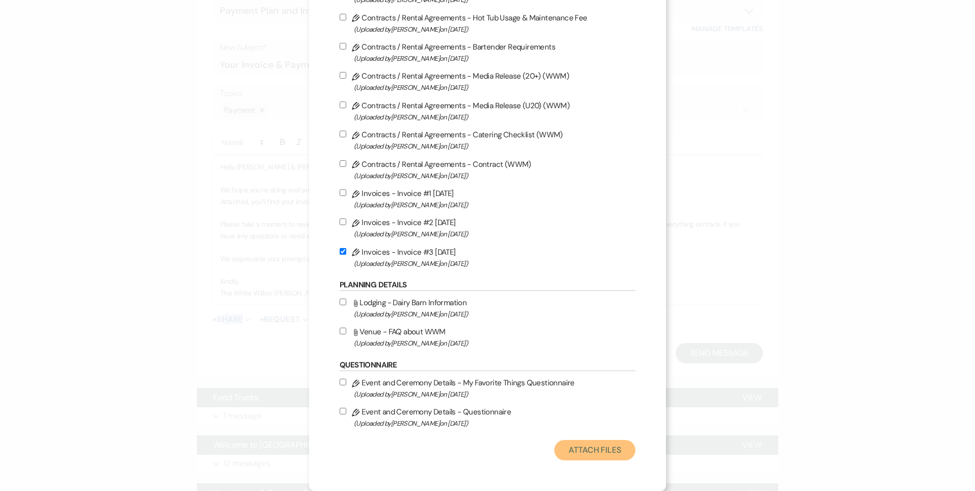
click at [618, 448] on button "Attach Files" at bounding box center [594, 450] width 81 height 20
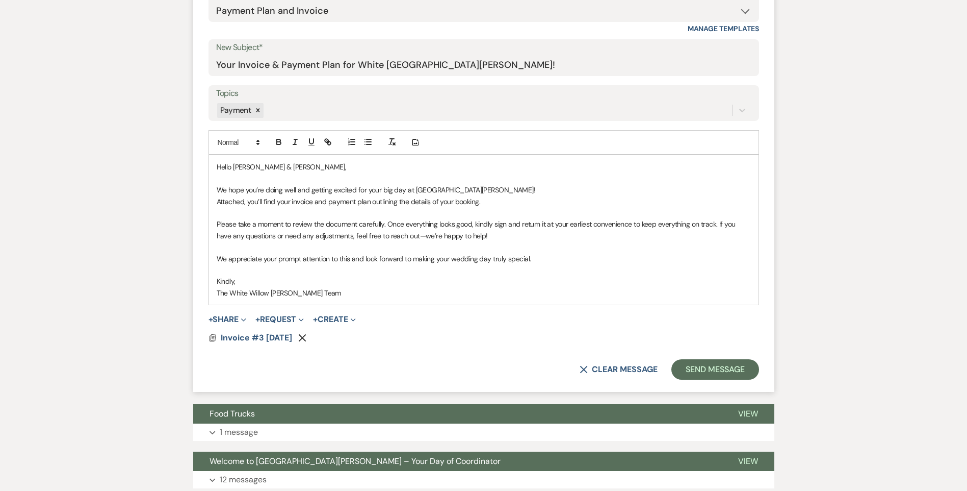
click at [290, 204] on p "Attached, you’ll find your invoice and payment plan outlining the details of yo…" at bounding box center [484, 201] width 534 height 11
click at [507, 204] on p "Attached, you’ll find your updated invoice and payment plan outlining the detai…" at bounding box center [484, 201] width 534 height 11
click at [737, 369] on button "Send Message" at bounding box center [715, 369] width 87 height 20
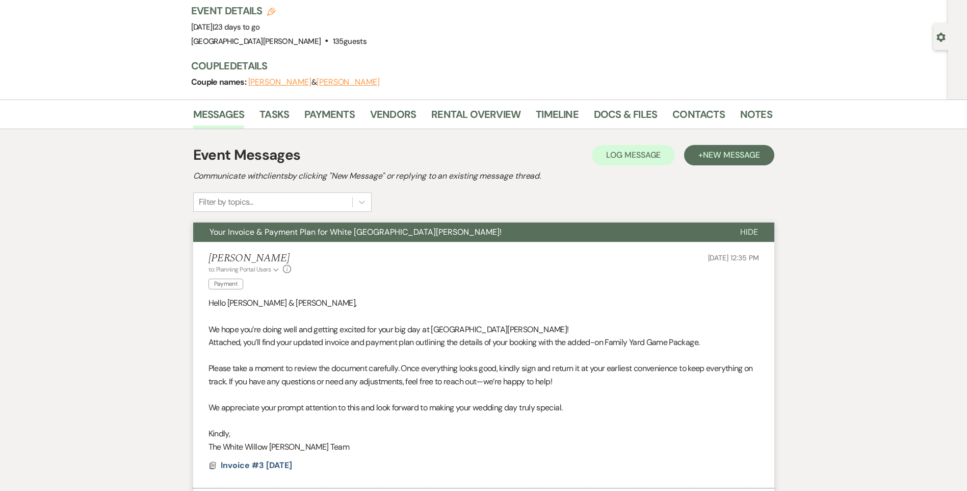
scroll to position [0, 0]
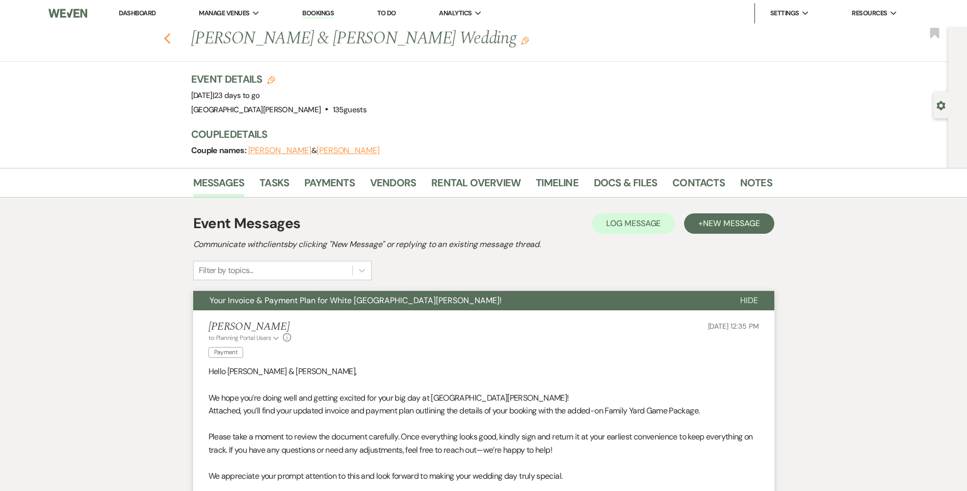
click at [168, 41] on icon "Previous" at bounding box center [168, 39] width 8 height 12
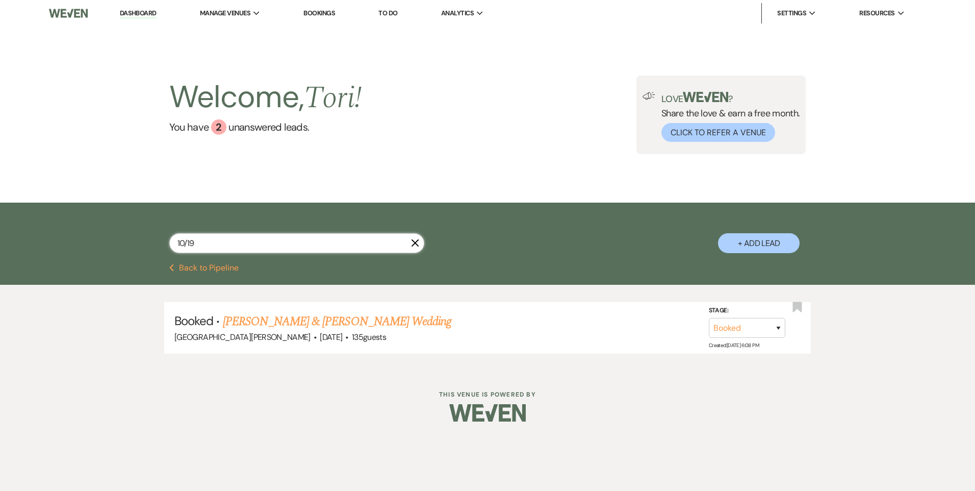
drag, startPoint x: 208, startPoint y: 242, endPoint x: 73, endPoint y: 230, distance: 135.1
click at [80, 233] on div "10/19 X + Add Lead" at bounding box center [487, 232] width 975 height 61
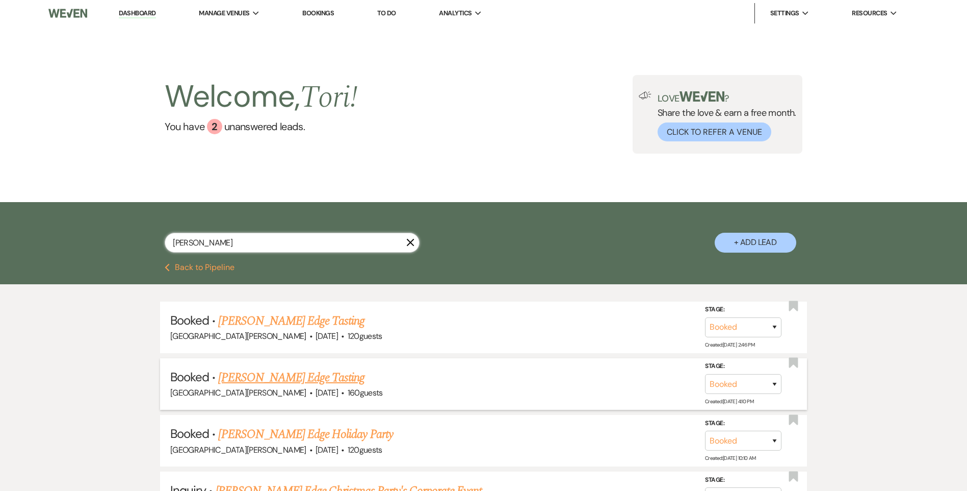
type input "[PERSON_NAME]"
click at [247, 381] on link "[PERSON_NAME] Edge Tasting" at bounding box center [291, 377] width 146 height 18
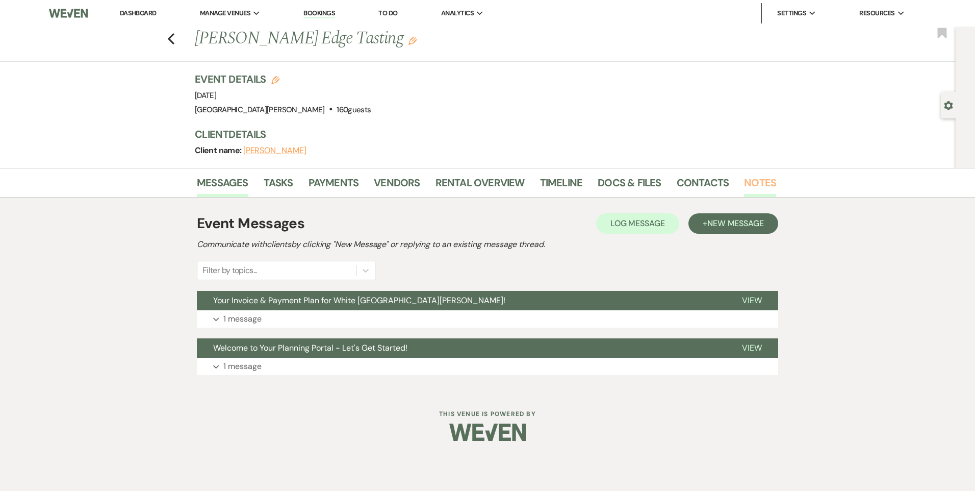
click at [747, 187] on link "Notes" at bounding box center [760, 185] width 32 height 22
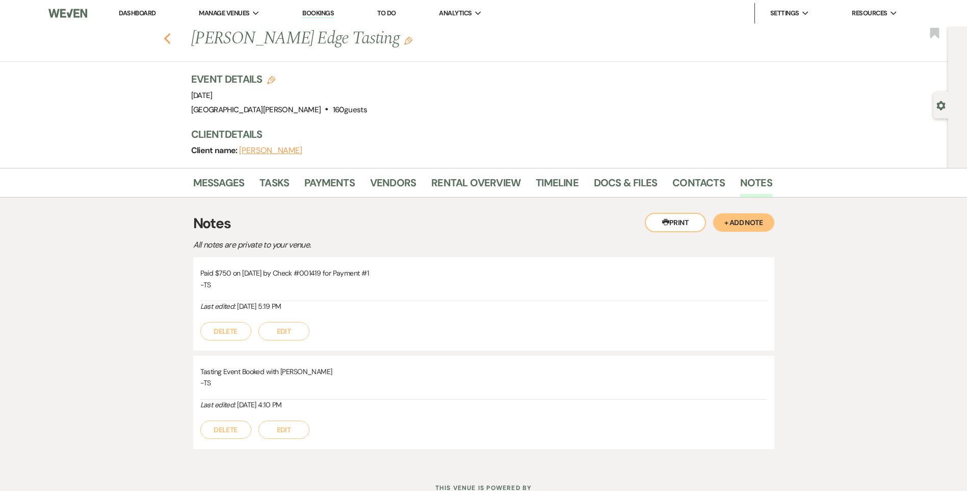
click at [168, 41] on icon "Previous" at bounding box center [168, 39] width 8 height 12
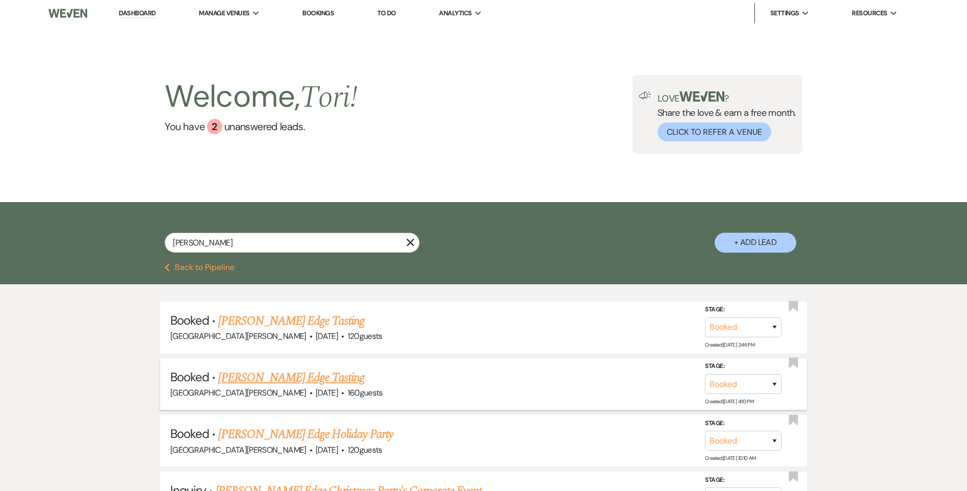
scroll to position [51, 0]
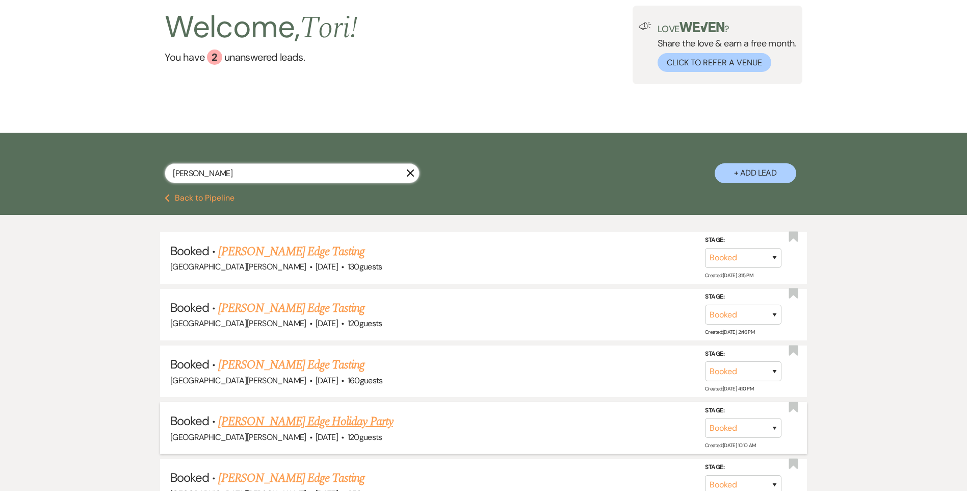
scroll to position [102, 0]
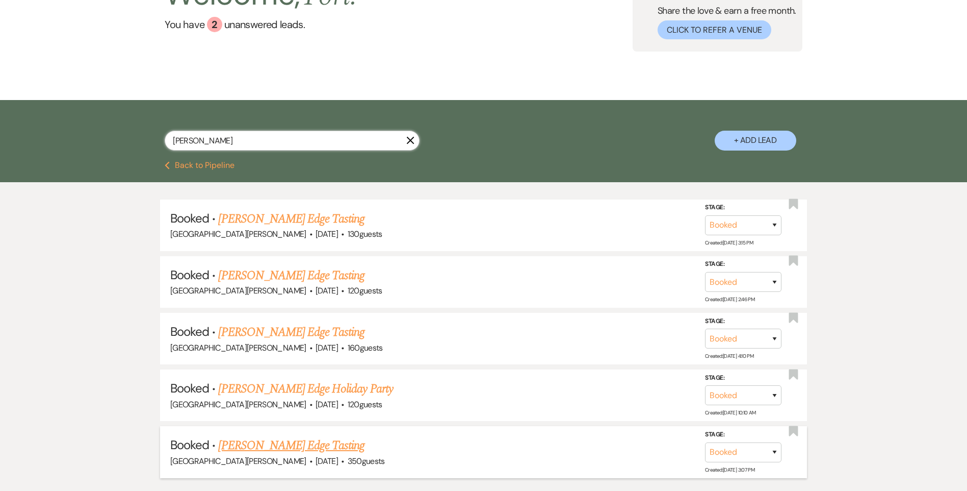
type input "[PERSON_NAME]"
click at [288, 450] on link "[PERSON_NAME] Edge Tasting" at bounding box center [291, 445] width 146 height 18
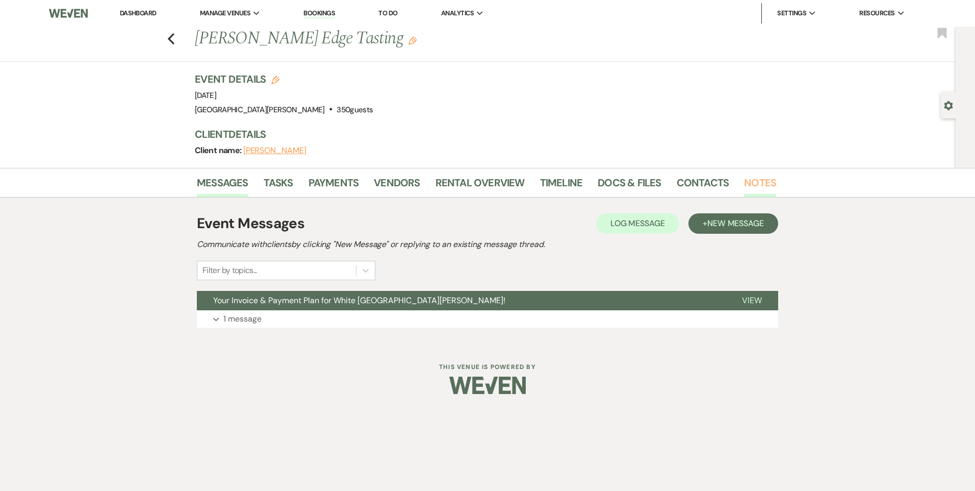
click at [744, 176] on link "Notes" at bounding box center [760, 185] width 32 height 22
